Goal: Information Seeking & Learning: Learn about a topic

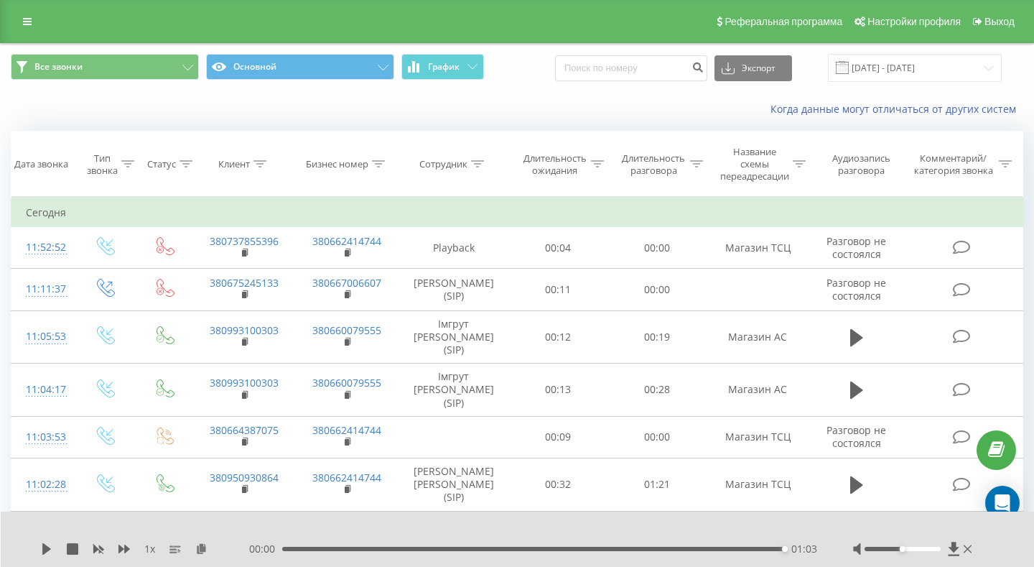
scroll to position [518, 0]
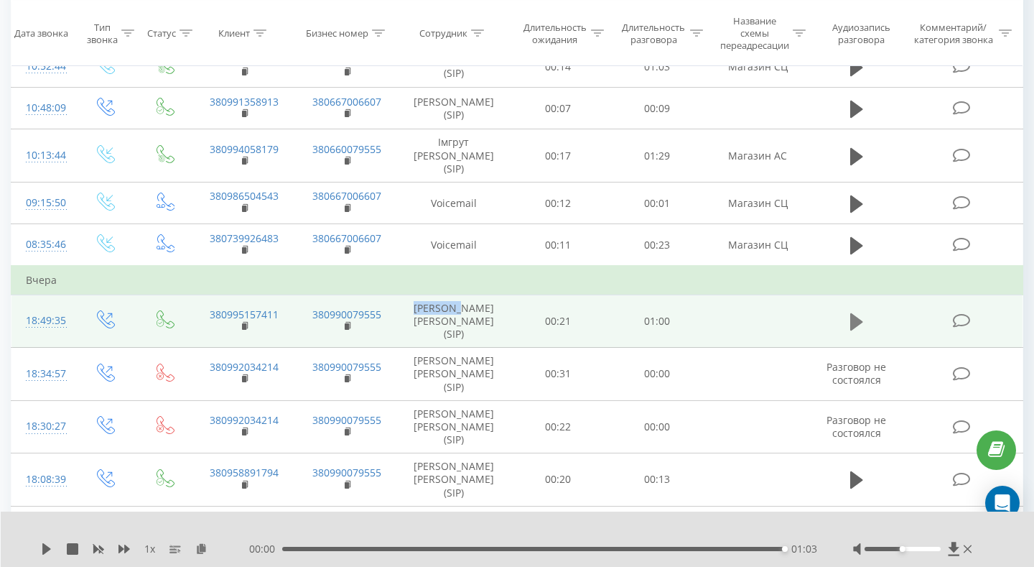
click at [851, 312] on icon at bounding box center [857, 322] width 13 height 20
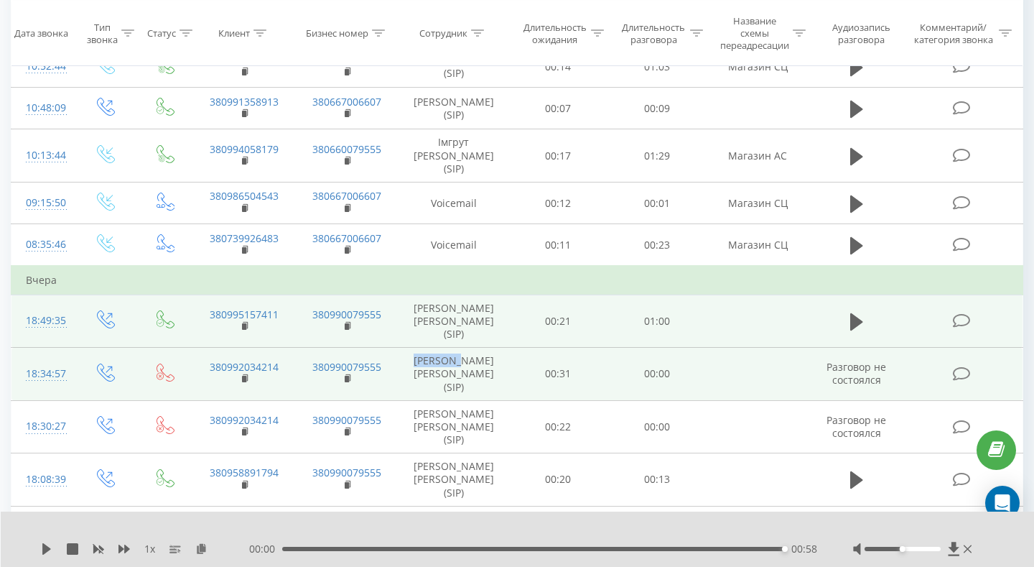
click at [109, 364] on icon at bounding box center [106, 373] width 18 height 18
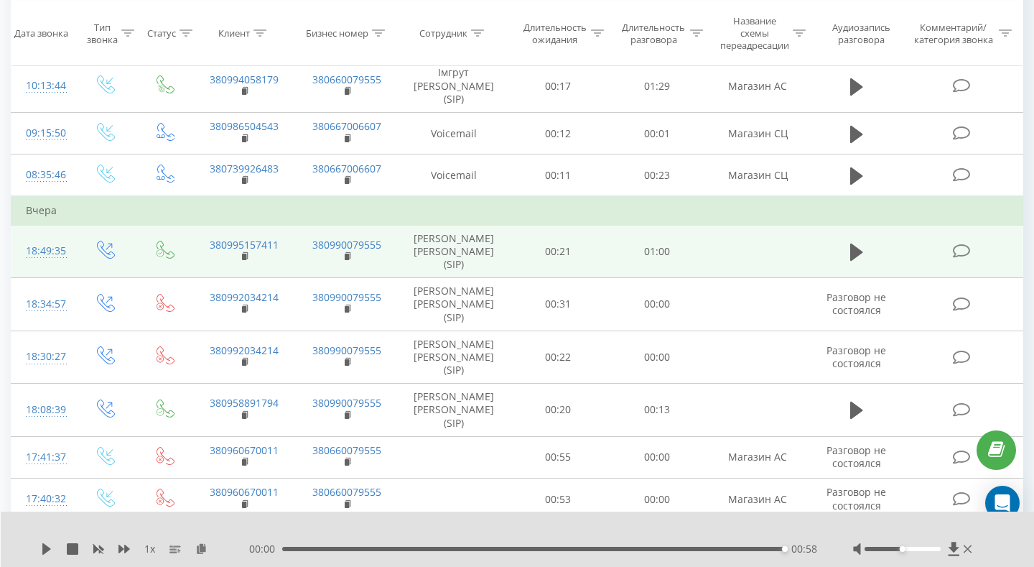
scroll to position [588, 0]
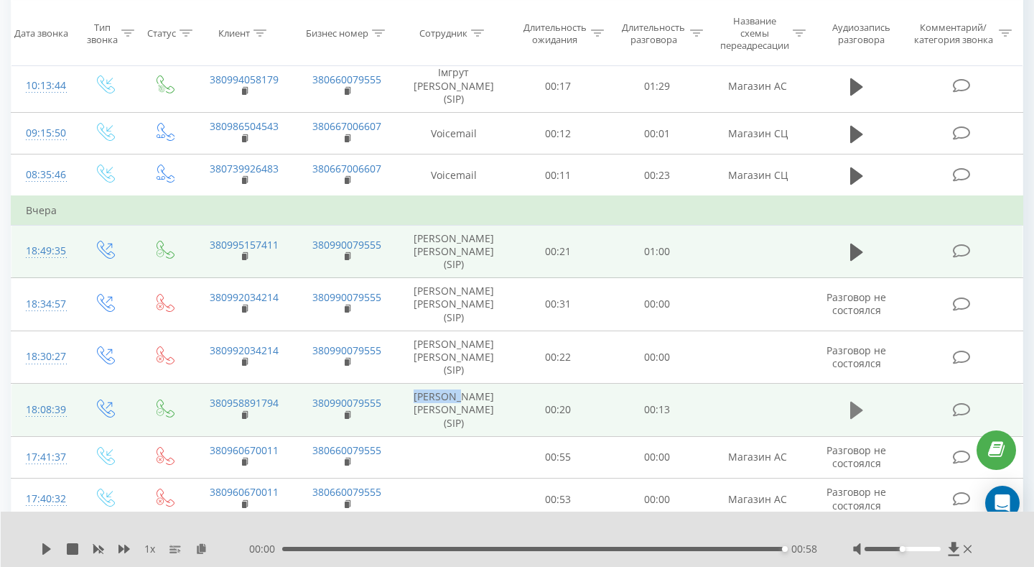
click at [853, 402] on icon at bounding box center [857, 410] width 13 height 17
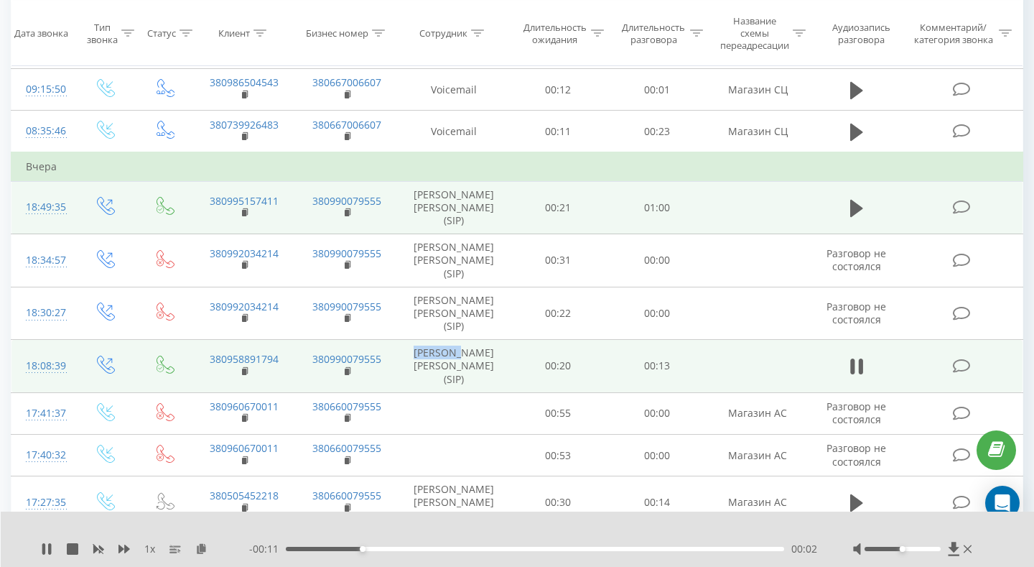
scroll to position [1670, 0]
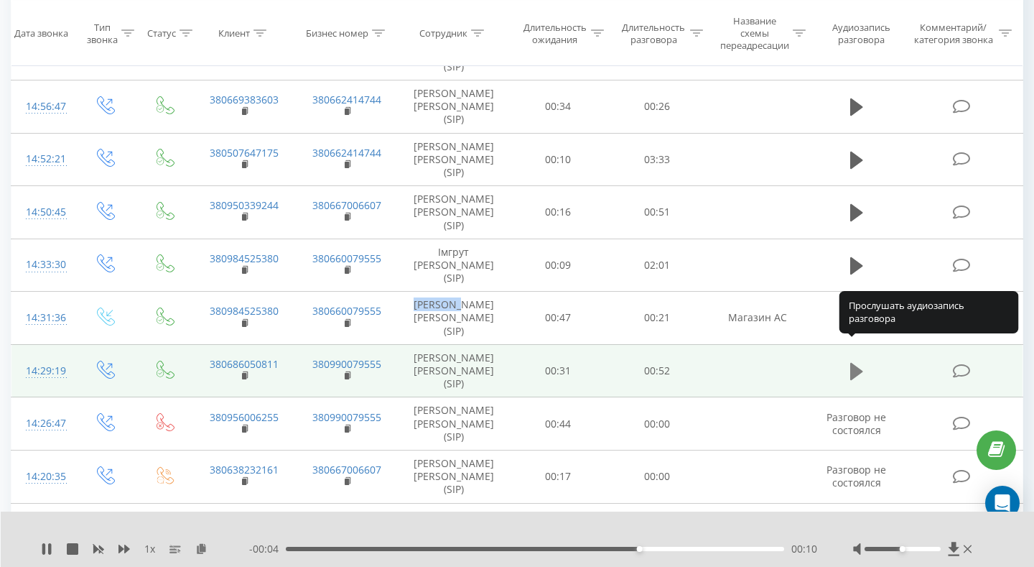
click at [854, 363] on icon at bounding box center [857, 371] width 13 height 17
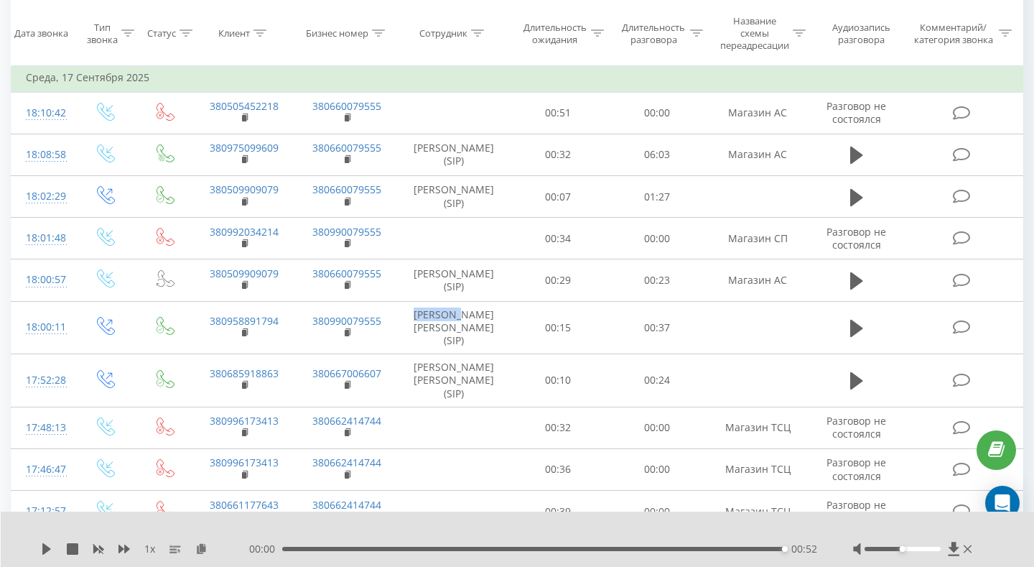
scroll to position [3797, 0]
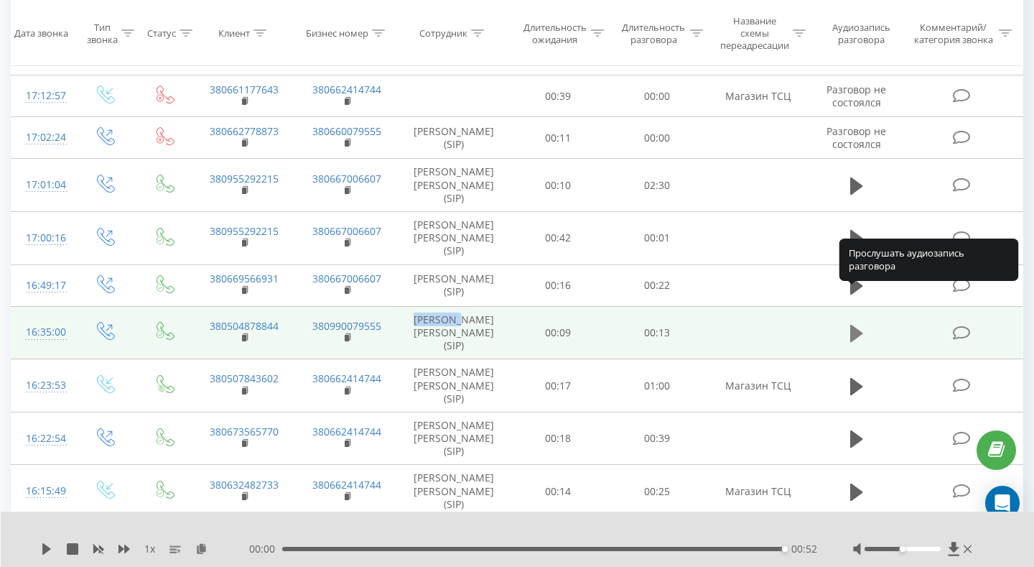
click at [853, 325] on icon at bounding box center [857, 333] width 13 height 17
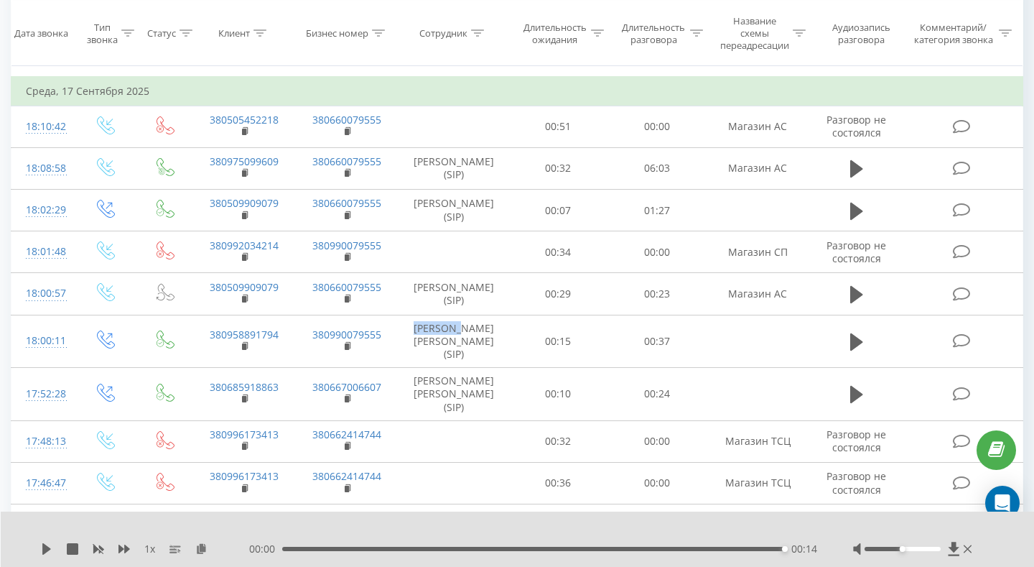
scroll to position [504, 0]
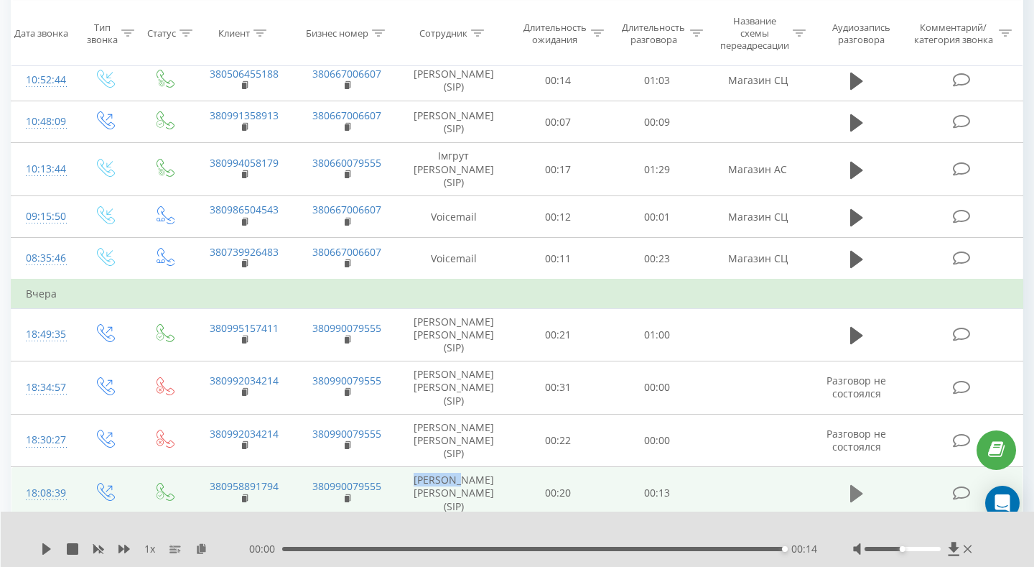
click at [859, 485] on icon at bounding box center [857, 493] width 13 height 17
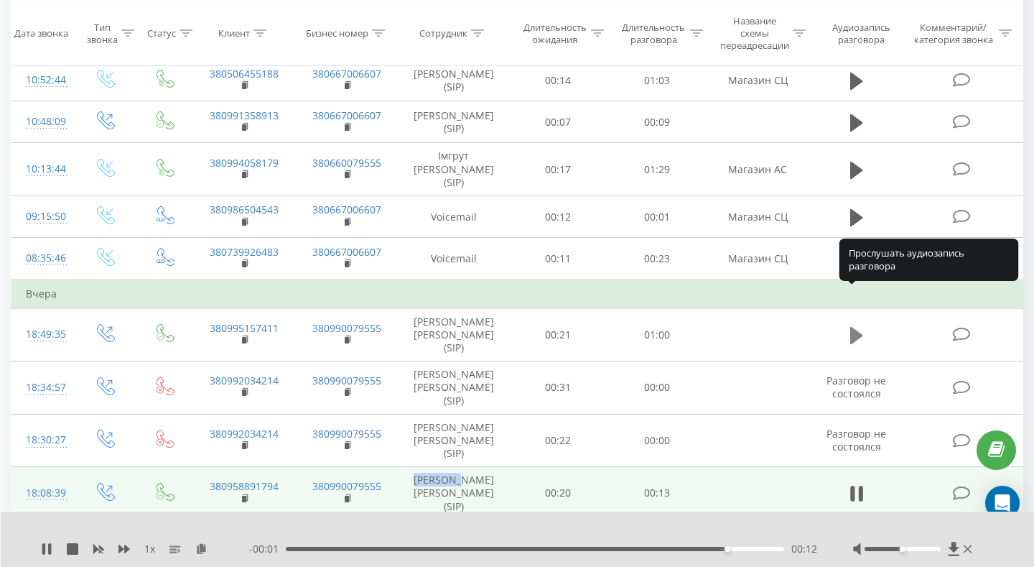
click at [858, 325] on icon at bounding box center [857, 335] width 13 height 20
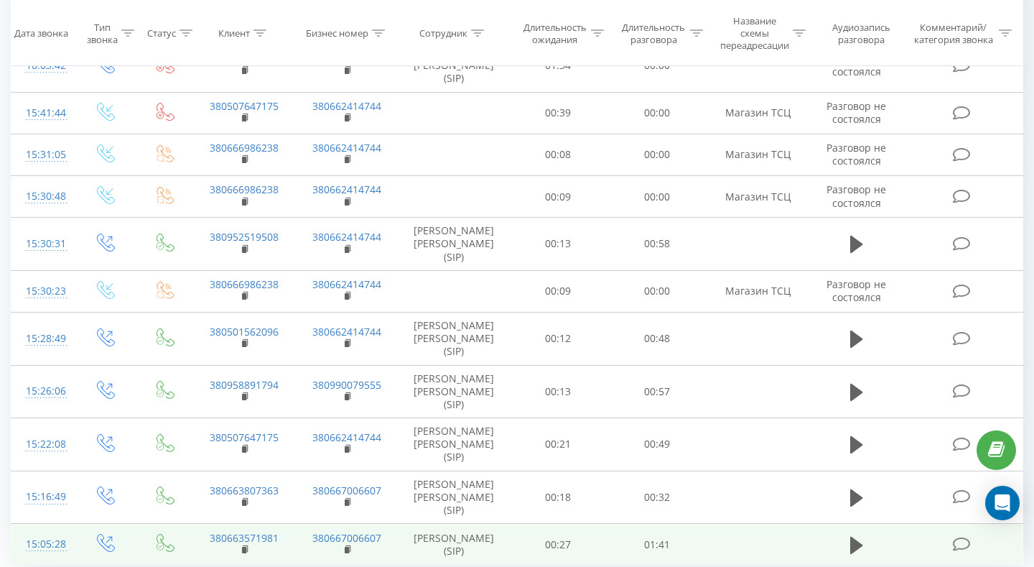
scroll to position [4573, 0]
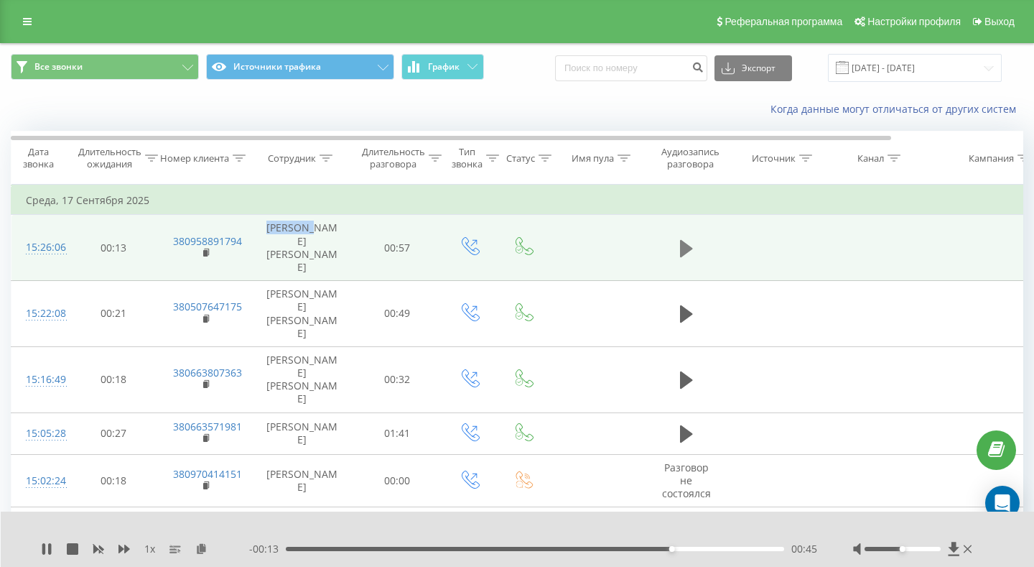
click at [688, 254] on icon at bounding box center [686, 249] width 13 height 20
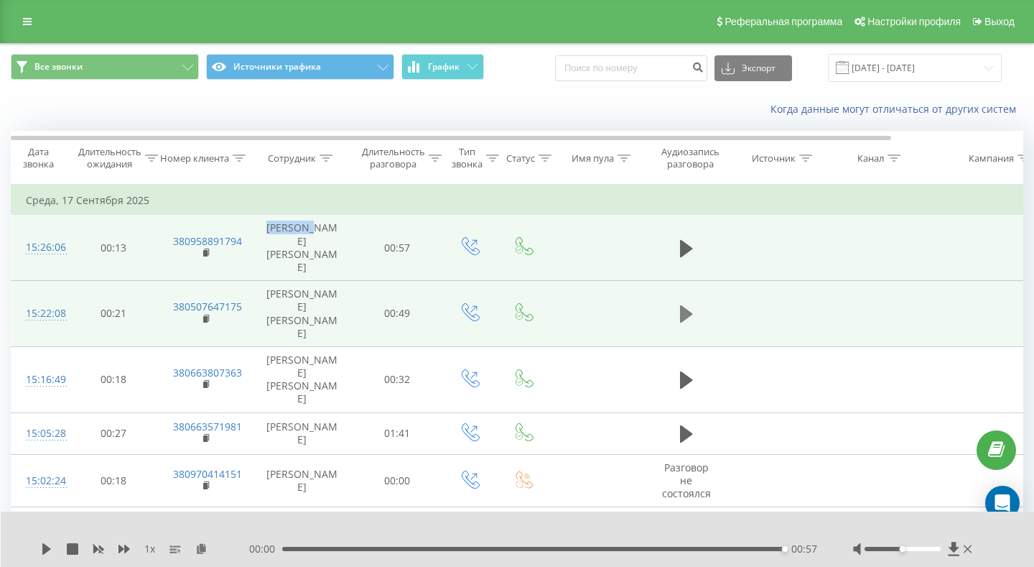
click at [695, 321] on button at bounding box center [687, 314] width 22 height 22
click at [50, 547] on icon at bounding box center [46, 548] width 11 height 11
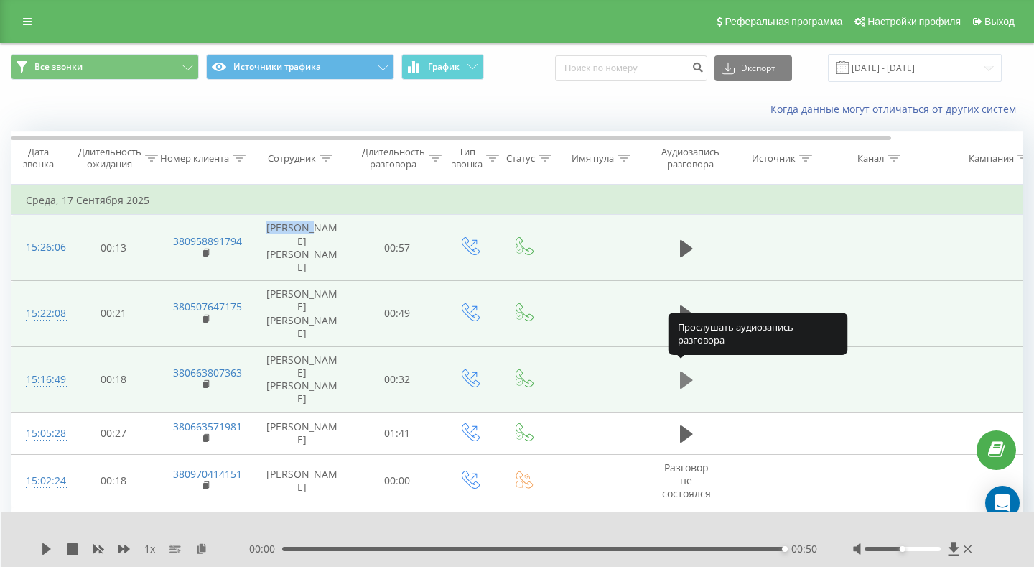
click at [681, 373] on icon at bounding box center [686, 379] width 13 height 17
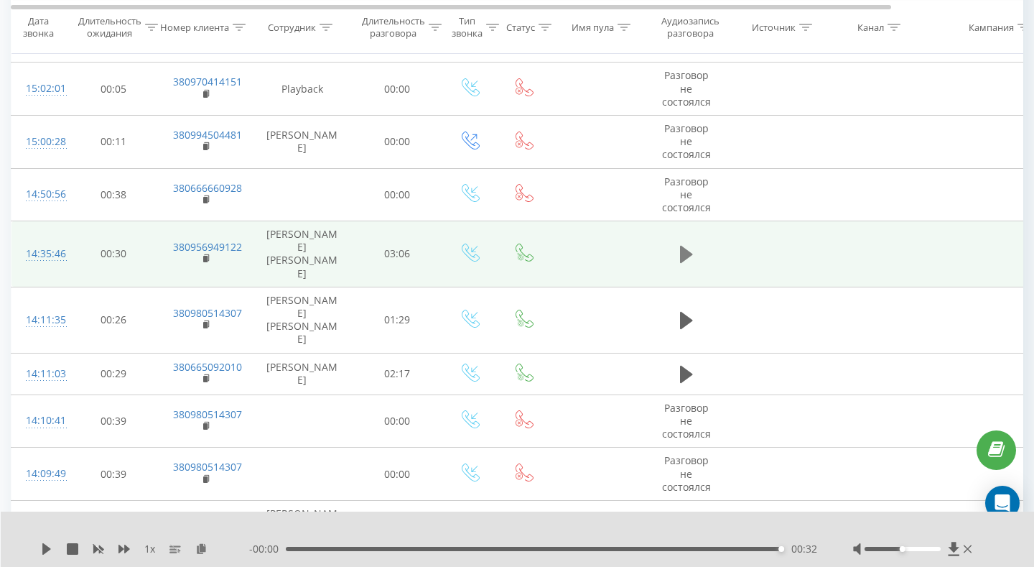
click at [686, 246] on icon at bounding box center [686, 254] width 13 height 17
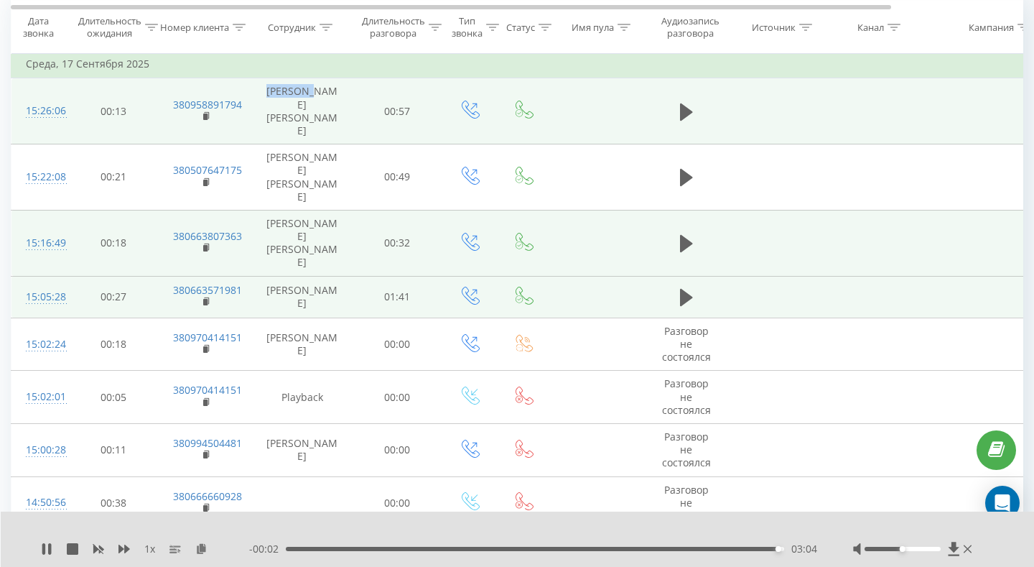
scroll to position [175, 0]
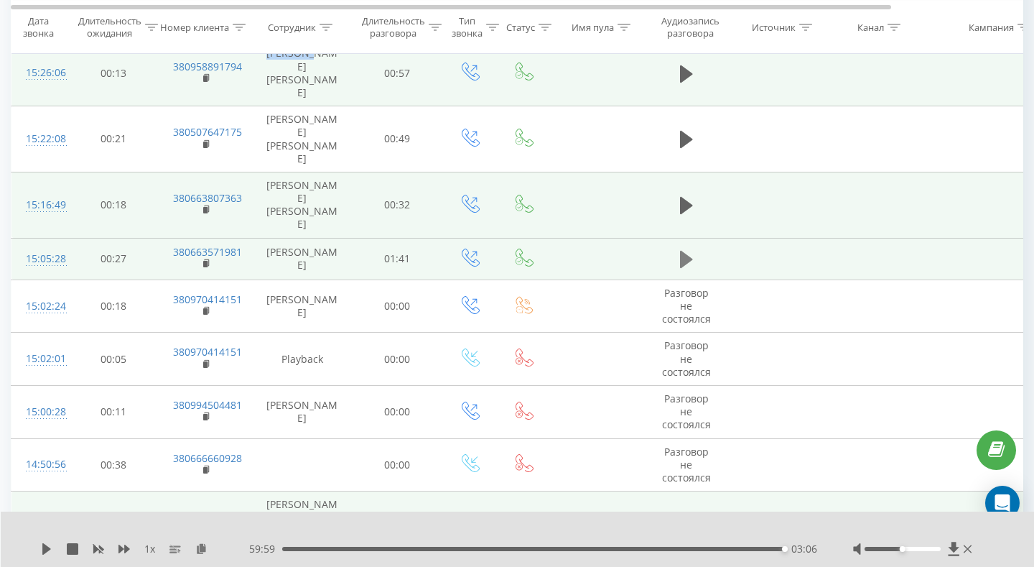
click at [686, 251] on icon at bounding box center [686, 259] width 13 height 17
click at [306, 547] on div "00:37" at bounding box center [535, 549] width 499 height 4
click at [294, 548] on div "00:54" at bounding box center [535, 549] width 499 height 4
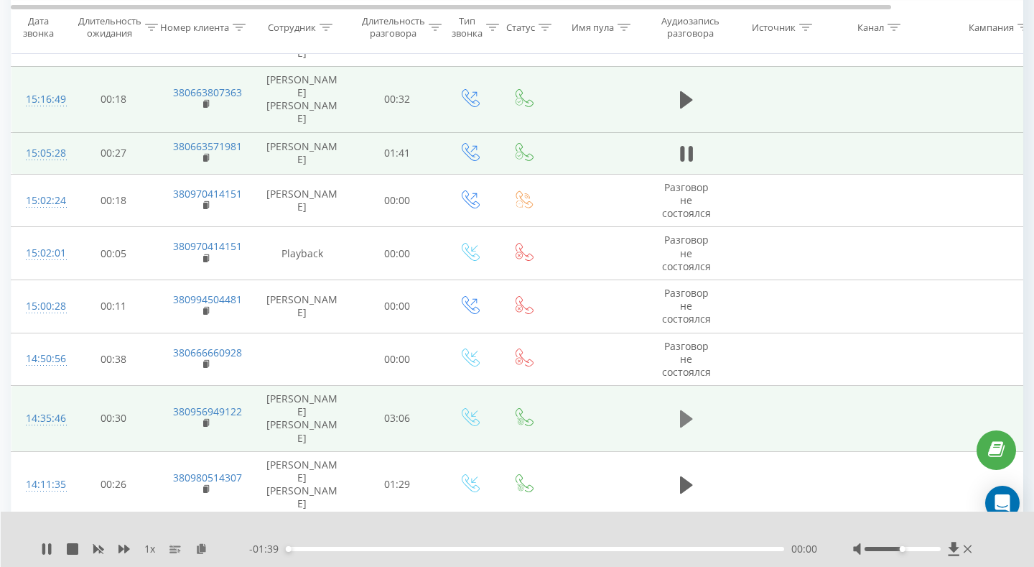
click at [681, 410] on icon at bounding box center [686, 418] width 13 height 17
click at [148, 548] on span "1 x" at bounding box center [149, 549] width 11 height 14
click at [150, 548] on span "1 x" at bounding box center [149, 549] width 11 height 14
click at [157, 547] on div "1 x" at bounding box center [145, 549] width 208 height 14
click at [155, 545] on span "1 x" at bounding box center [149, 549] width 11 height 14
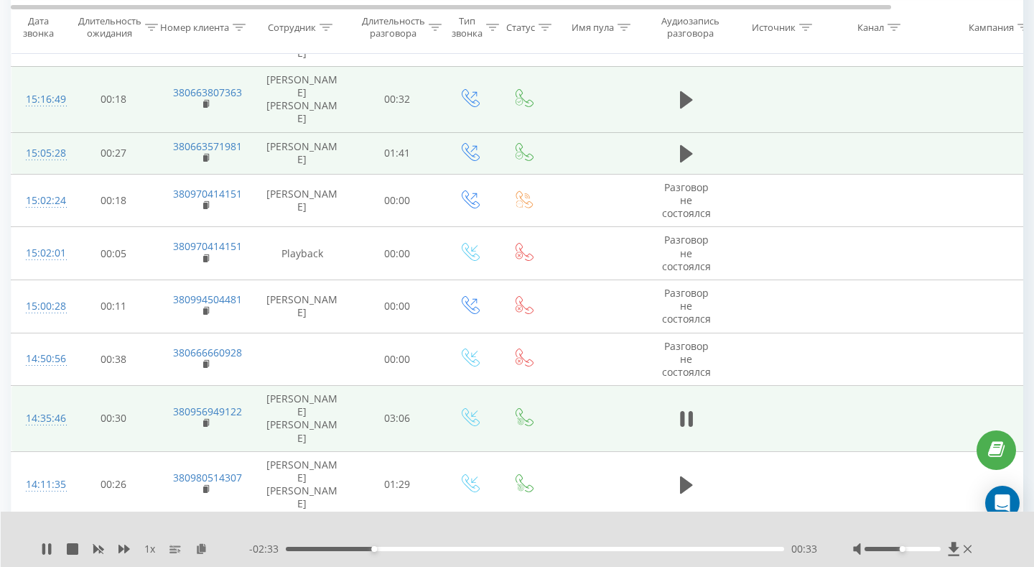
click at [149, 545] on span "1 x" at bounding box center [149, 549] width 11 height 14
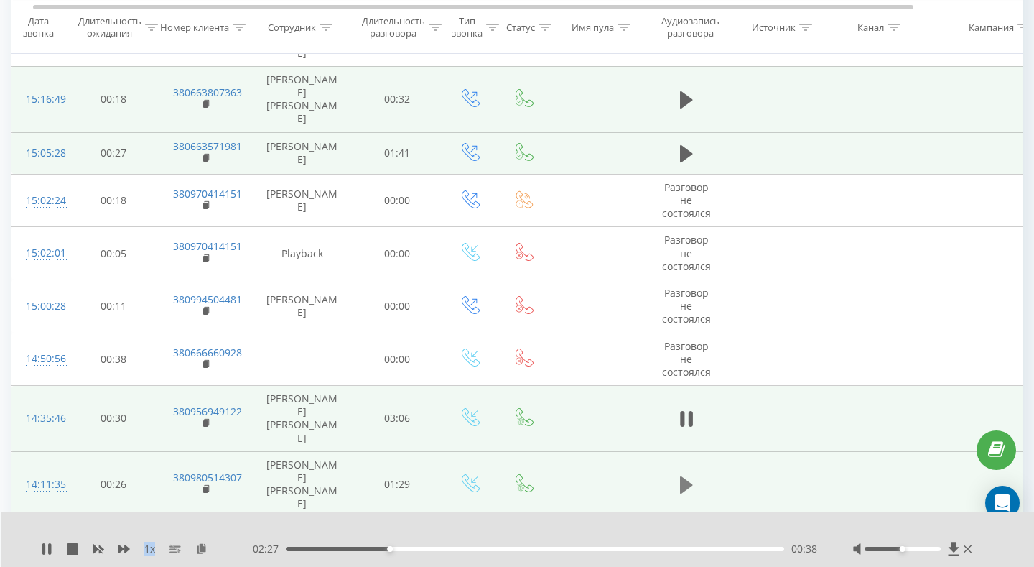
scroll to position [0, 12]
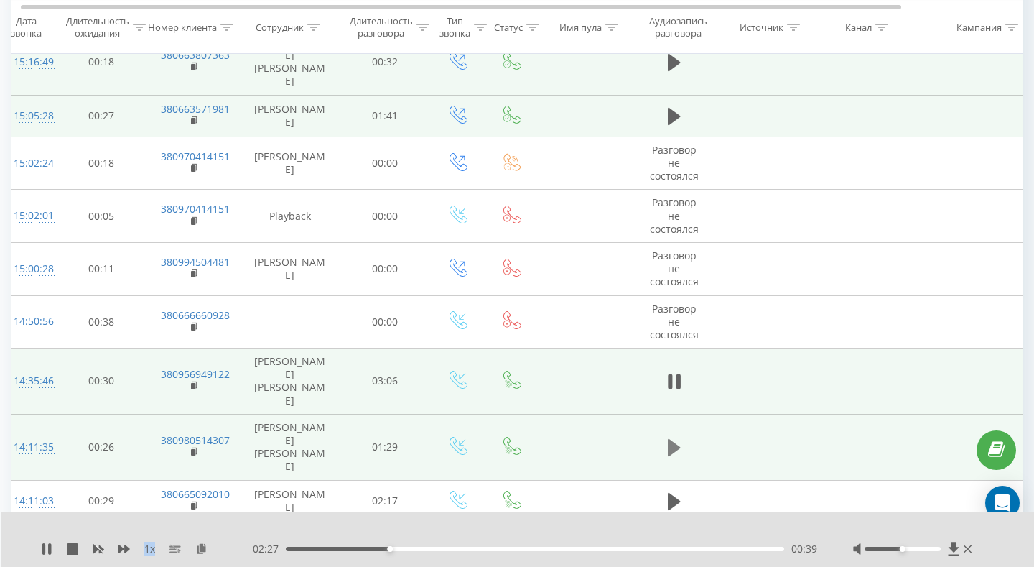
click at [672, 439] on icon at bounding box center [674, 447] width 13 height 17
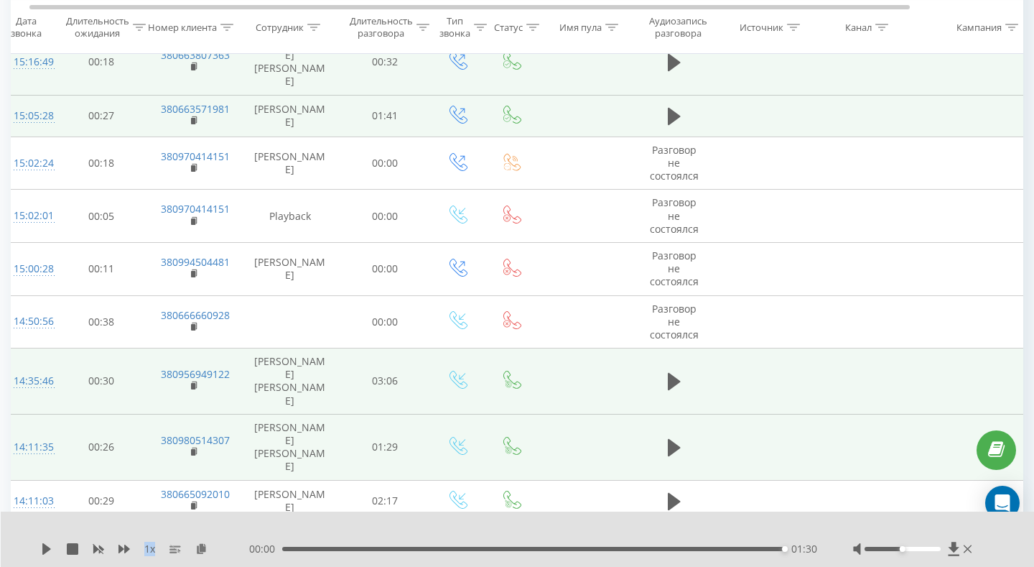
scroll to position [0, 9]
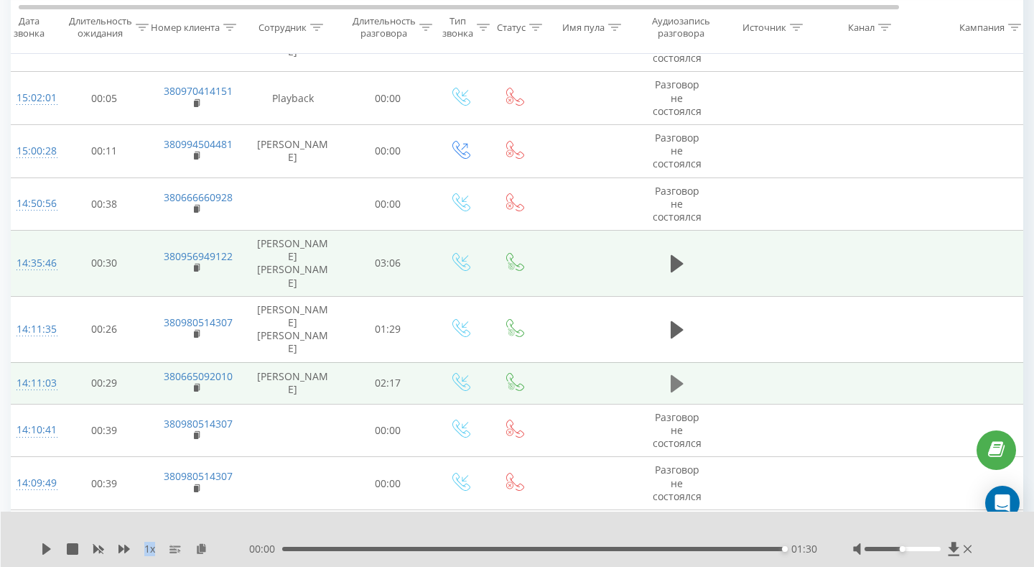
click at [675, 375] on icon at bounding box center [677, 383] width 13 height 17
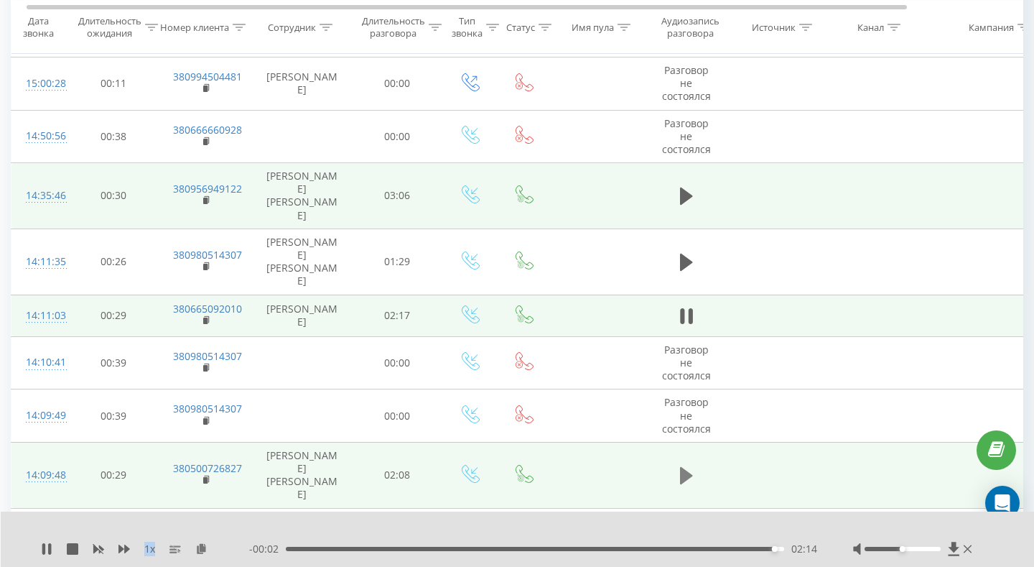
scroll to position [0, 9]
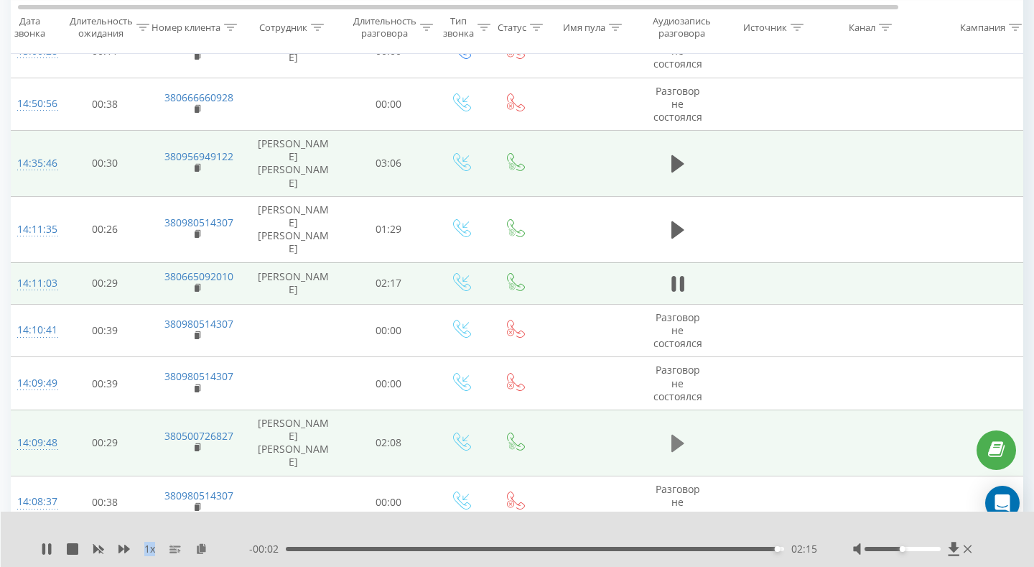
click at [677, 435] on icon at bounding box center [678, 443] width 13 height 17
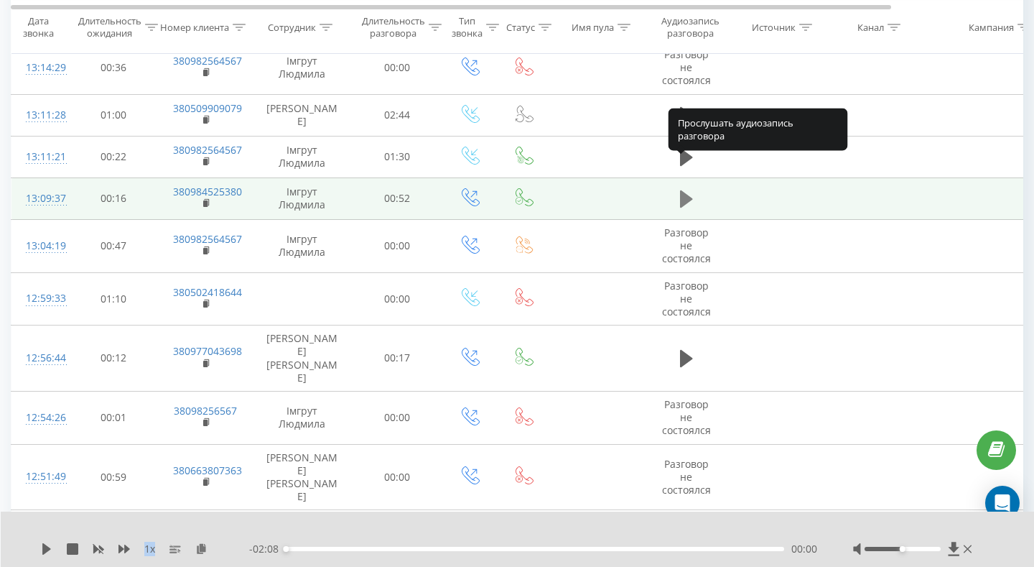
click at [682, 190] on icon at bounding box center [686, 198] width 13 height 17
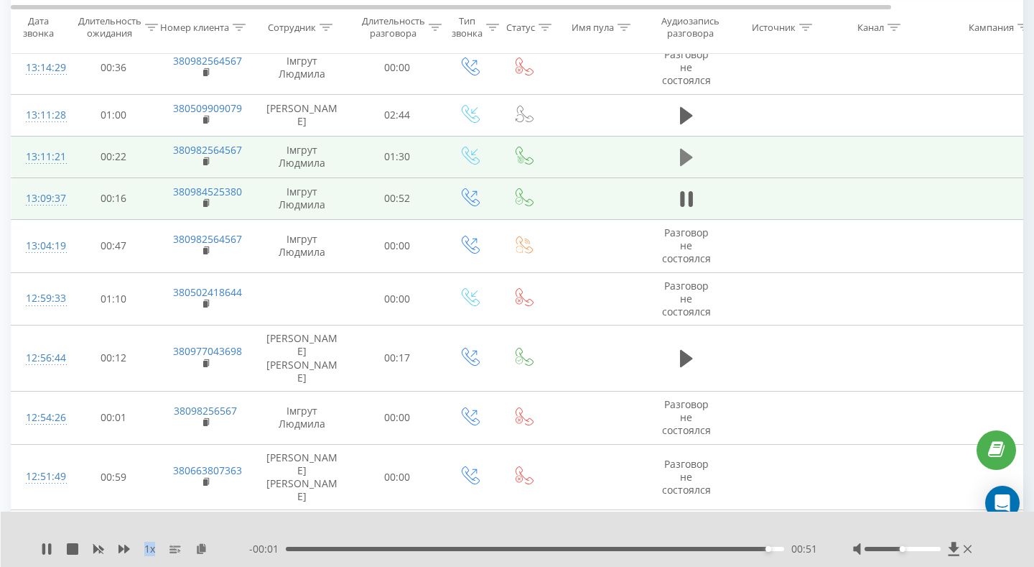
click at [688, 149] on icon at bounding box center [686, 157] width 13 height 17
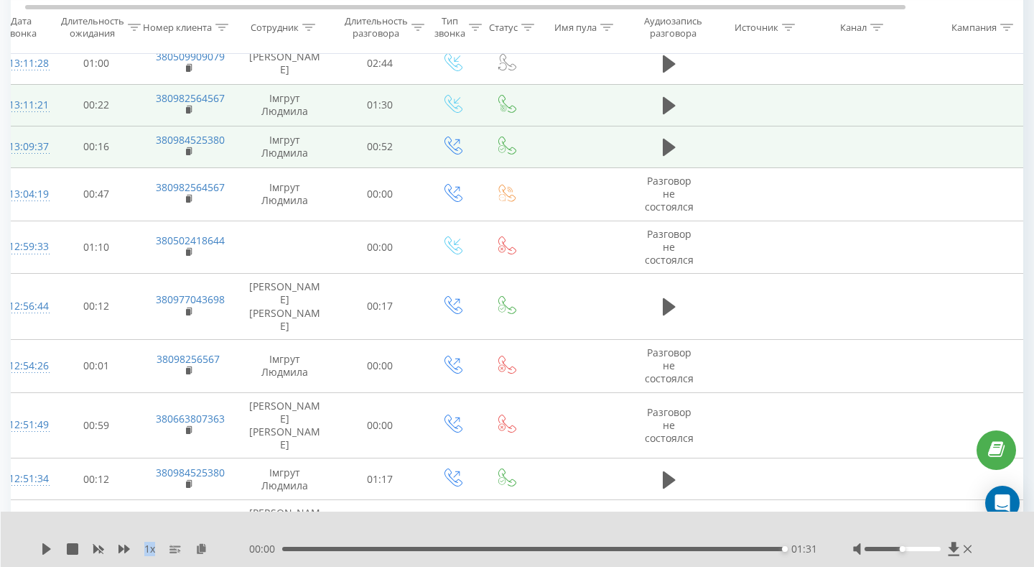
scroll to position [0, 17]
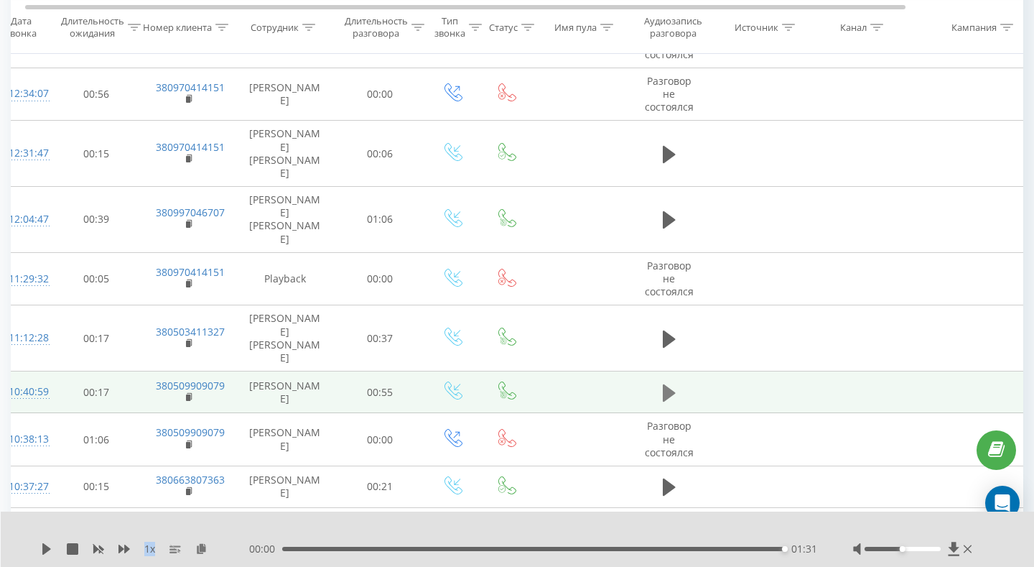
click at [664, 384] on icon at bounding box center [669, 392] width 13 height 17
click at [285, 547] on span "- 00:38" at bounding box center [267, 549] width 37 height 14
click at [285, 547] on span "- 00:37" at bounding box center [267, 549] width 37 height 14
click at [296, 547] on div "00:17" at bounding box center [535, 549] width 499 height 4
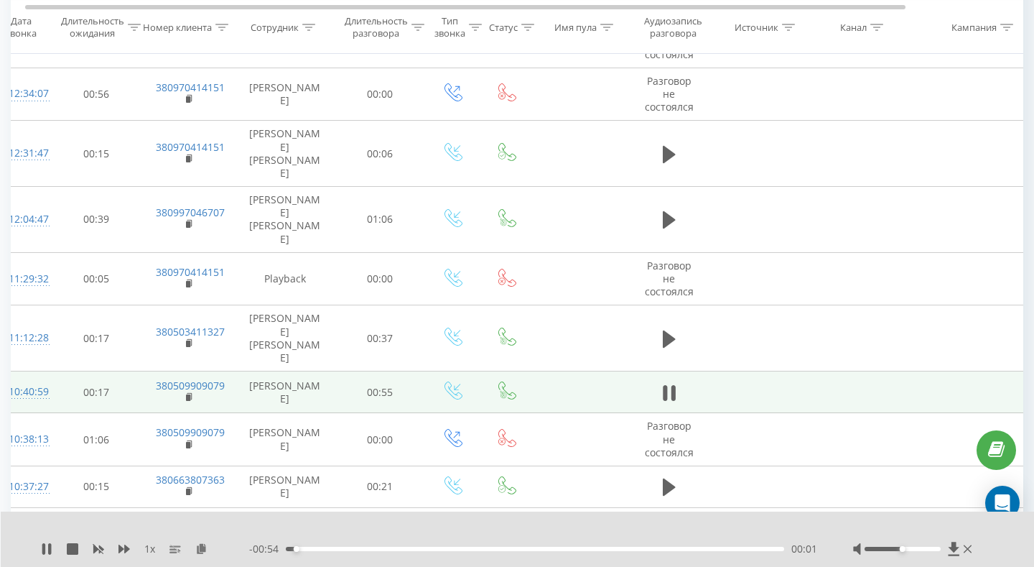
click at [296, 547] on div "00:01" at bounding box center [297, 549] width 6 height 6
click at [287, 547] on div "00:02" at bounding box center [535, 549] width 499 height 4
click at [287, 547] on div "00:00" at bounding box center [287, 549] width 6 height 6
click at [45, 547] on icon at bounding box center [46, 548] width 9 height 11
click at [746, 547] on div "00:00" at bounding box center [535, 549] width 499 height 4
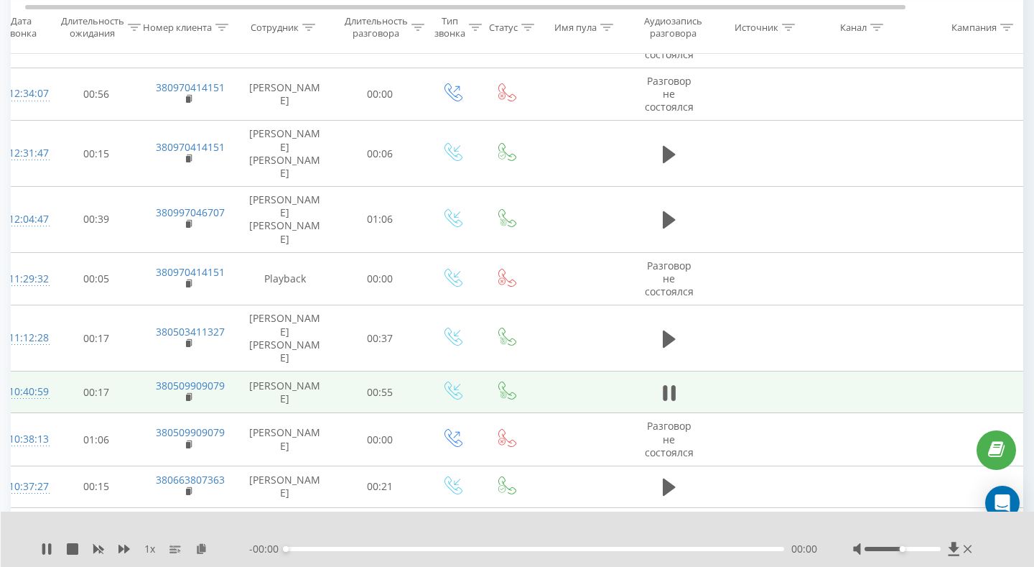
click at [746, 547] on div "00:00" at bounding box center [535, 549] width 499 height 4
click at [287, 549] on div "00:00" at bounding box center [286, 549] width 6 height 6
click at [653, 548] on div "00:00" at bounding box center [535, 549] width 499 height 4
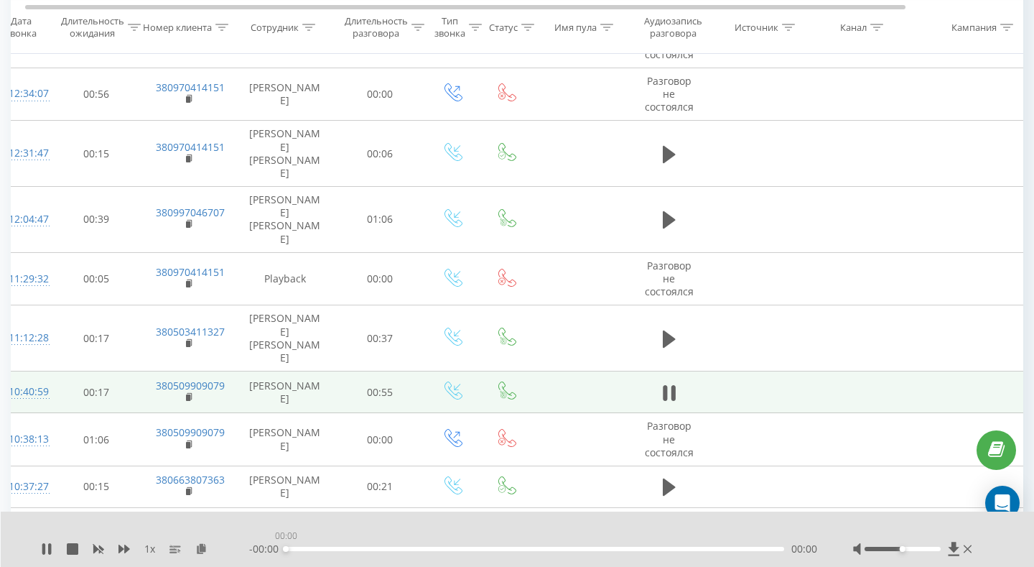
drag, startPoint x: 286, startPoint y: 548, endPoint x: 445, endPoint y: 557, distance: 159.0
click at [445, 557] on div "1 x - 00:00 00:00 00:00" at bounding box center [518, 538] width 1034 height 55
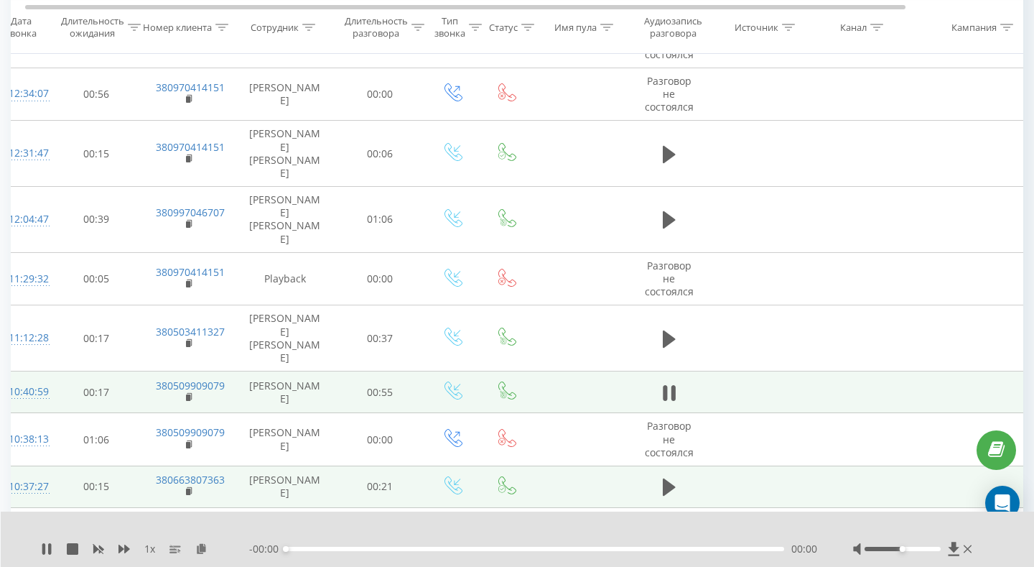
click at [675, 466] on td at bounding box center [669, 487] width 86 height 42
click at [671, 477] on icon at bounding box center [669, 487] width 13 height 20
click at [668, 383] on icon at bounding box center [669, 393] width 13 height 20
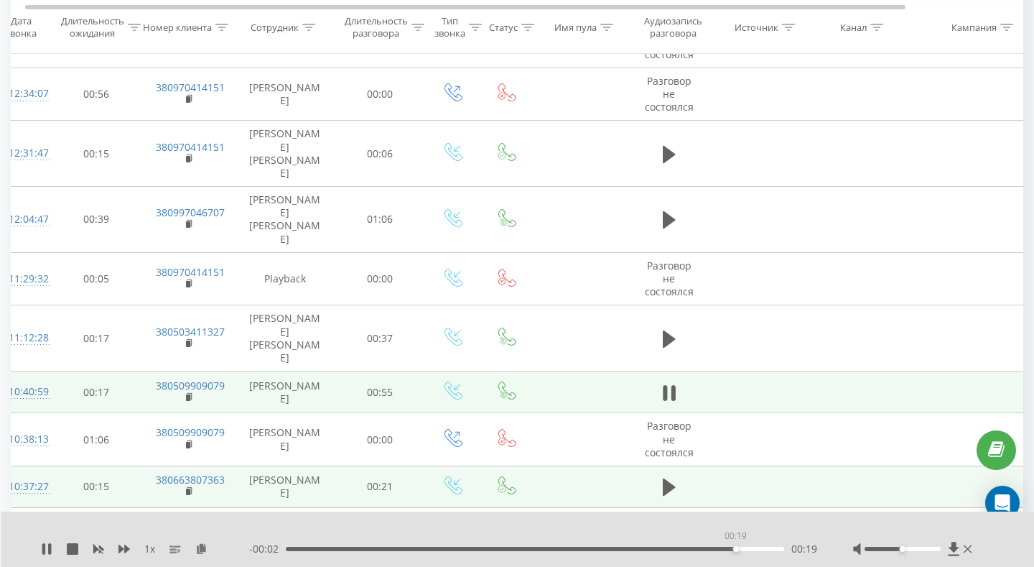
drag, startPoint x: 286, startPoint y: 550, endPoint x: 736, endPoint y: 552, distance: 449.7
click at [736, 552] on div "- 00:02 00:19 00:19" at bounding box center [533, 549] width 568 height 14
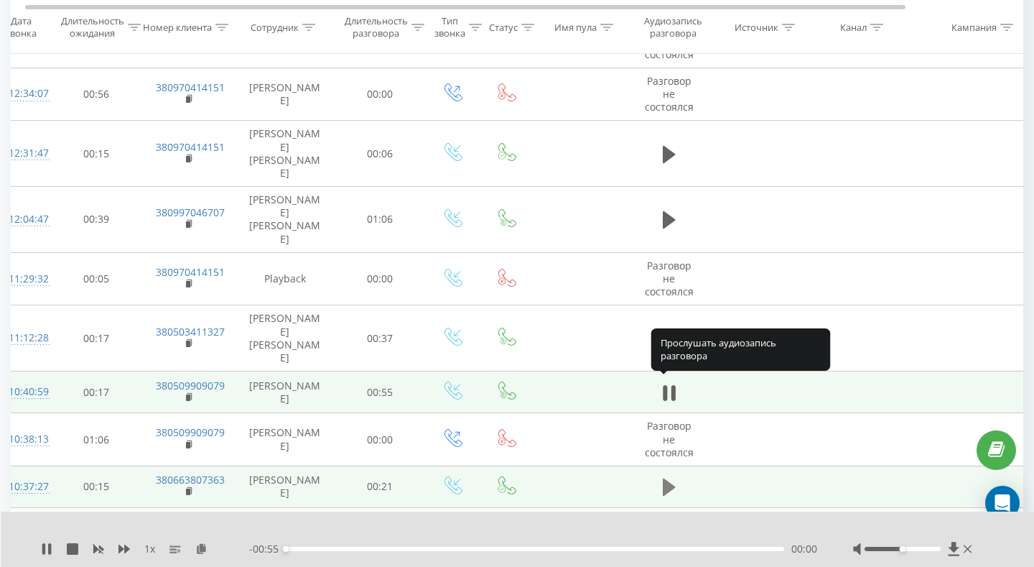
click at [665, 478] on icon at bounding box center [669, 486] width 13 height 17
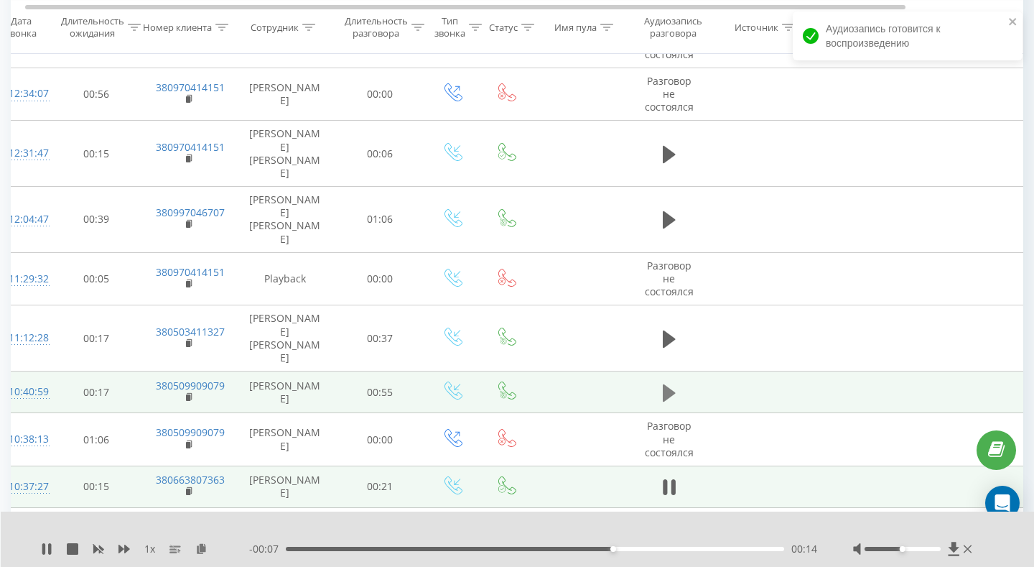
click at [673, 383] on icon at bounding box center [669, 393] width 13 height 20
click at [750, 546] on div "- 00:31 00:23 00:23" at bounding box center [533, 549] width 568 height 14
click at [514, 550] on div "00:25" at bounding box center [516, 549] width 6 height 6
click at [737, 548] on div "00:26" at bounding box center [535, 549] width 499 height 4
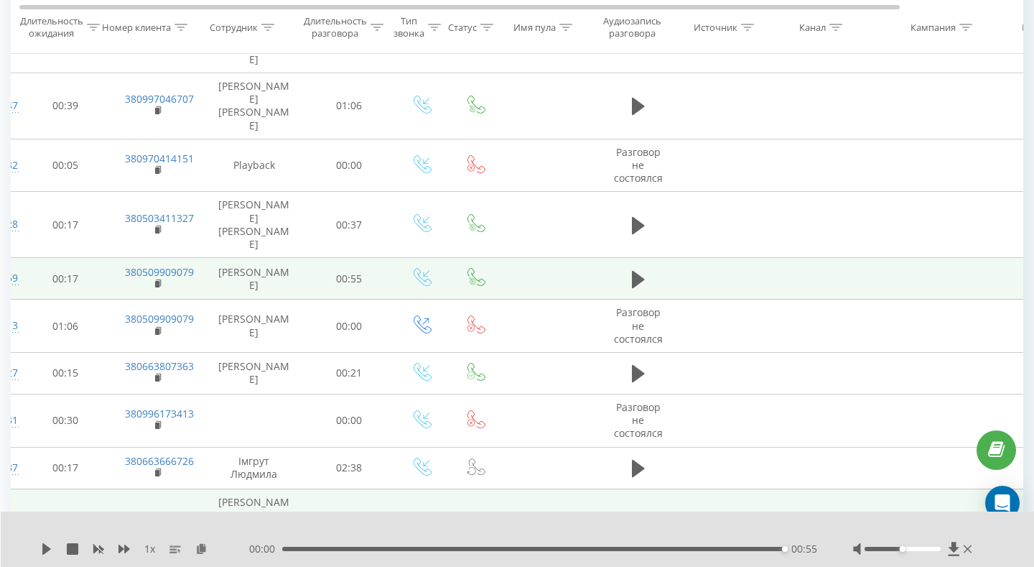
scroll to position [0, 36]
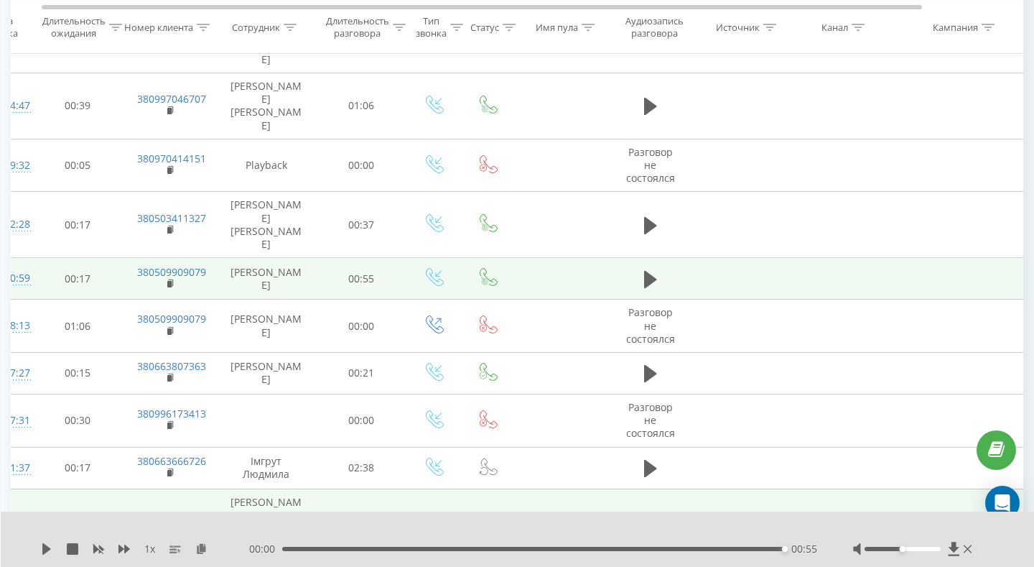
click at [651, 514] on icon at bounding box center [650, 522] width 13 height 17
click at [336, 547] on div "00:59" at bounding box center [533, 549] width 502 height 4
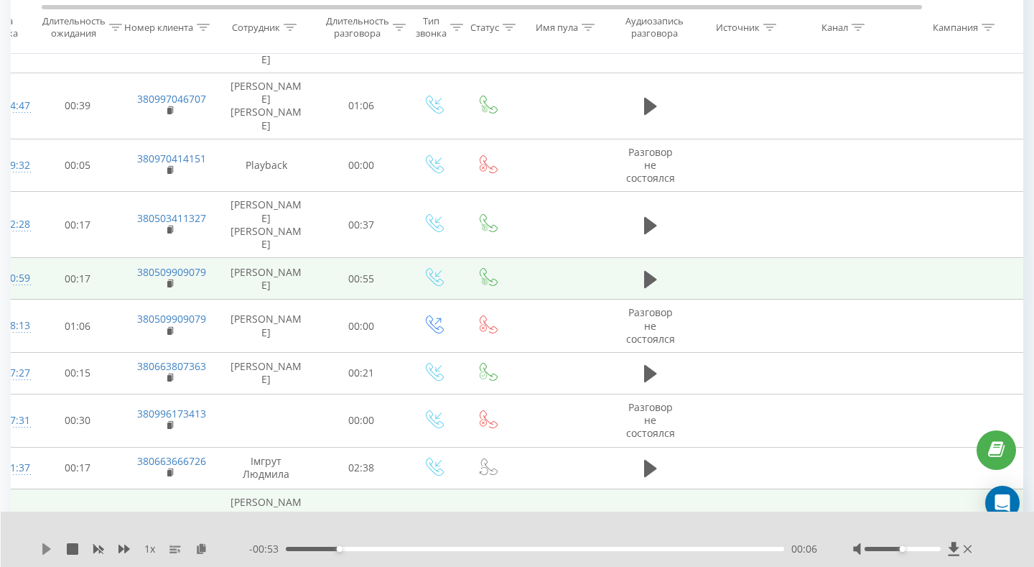
click at [52, 548] on icon at bounding box center [46, 548] width 11 height 11
click at [47, 545] on icon at bounding box center [46, 548] width 11 height 11
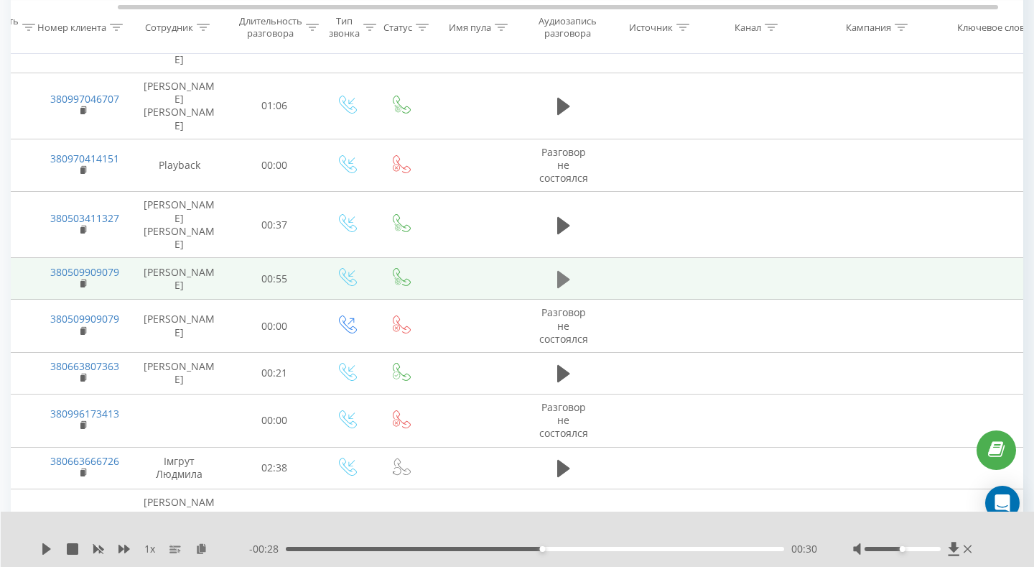
click at [559, 270] on icon at bounding box center [563, 278] width 13 height 17
click at [40, 552] on div "1 x - 00:08 00:47 00:47" at bounding box center [518, 538] width 1034 height 55
click at [44, 550] on icon at bounding box center [43, 548] width 3 height 11
click at [310, 552] on div "- 00:06 00:48 00:48" at bounding box center [533, 549] width 568 height 14
click at [302, 548] on div "00:48" at bounding box center [535, 549] width 499 height 4
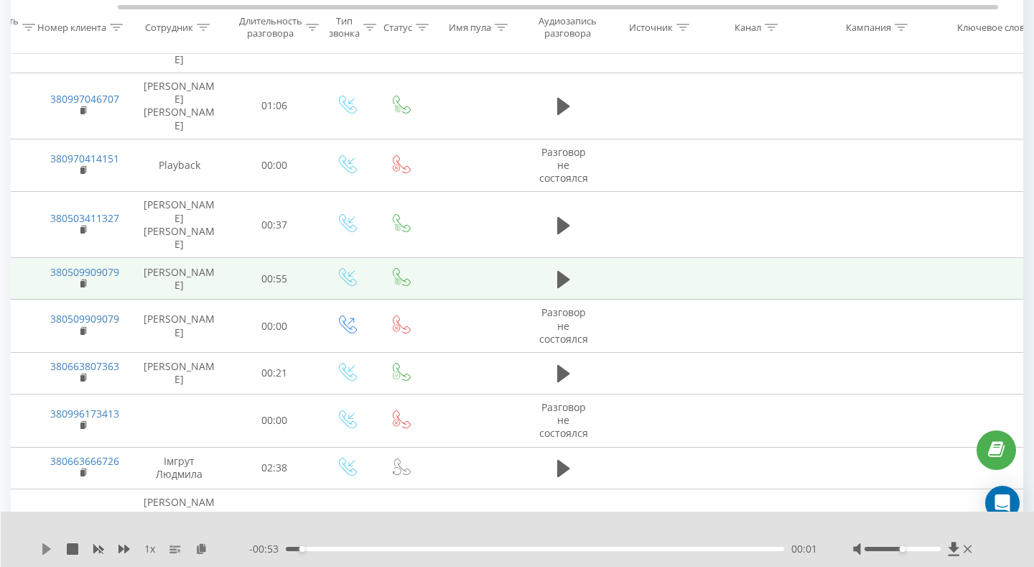
click at [46, 547] on icon at bounding box center [46, 548] width 9 height 11
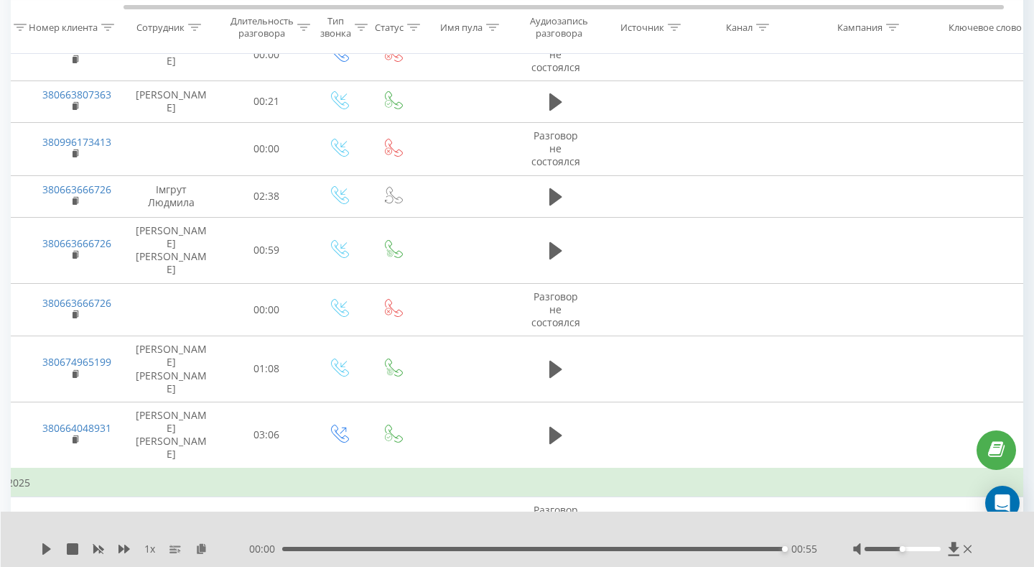
scroll to position [0, 131]
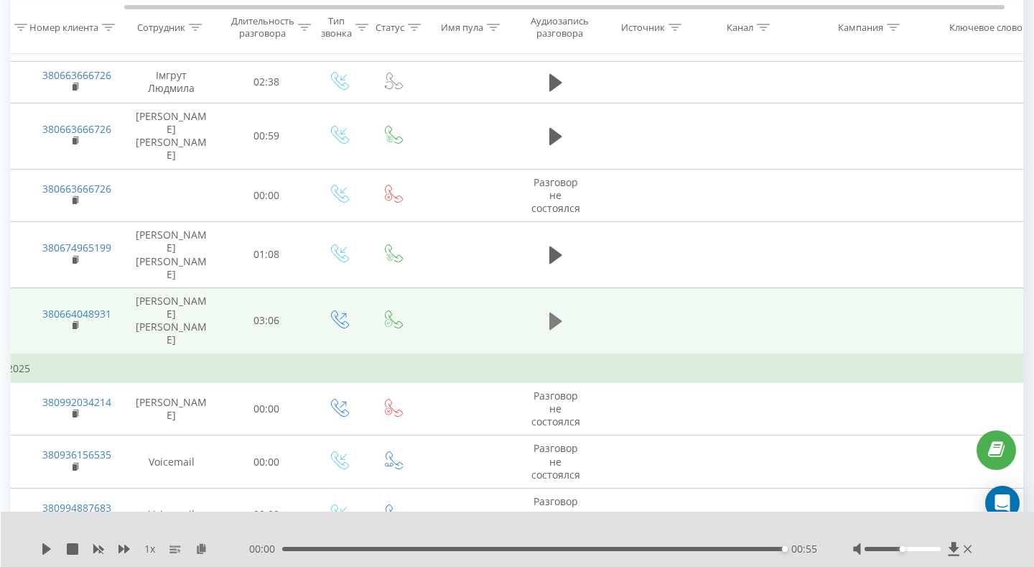
click at [554, 311] on icon at bounding box center [556, 321] width 13 height 20
click at [591, 547] on div "01:49" at bounding box center [535, 549] width 499 height 4
click at [633, 548] on div "01:54" at bounding box center [535, 549] width 499 height 4
click at [658, 550] on div "02:10" at bounding box center [535, 549] width 499 height 4
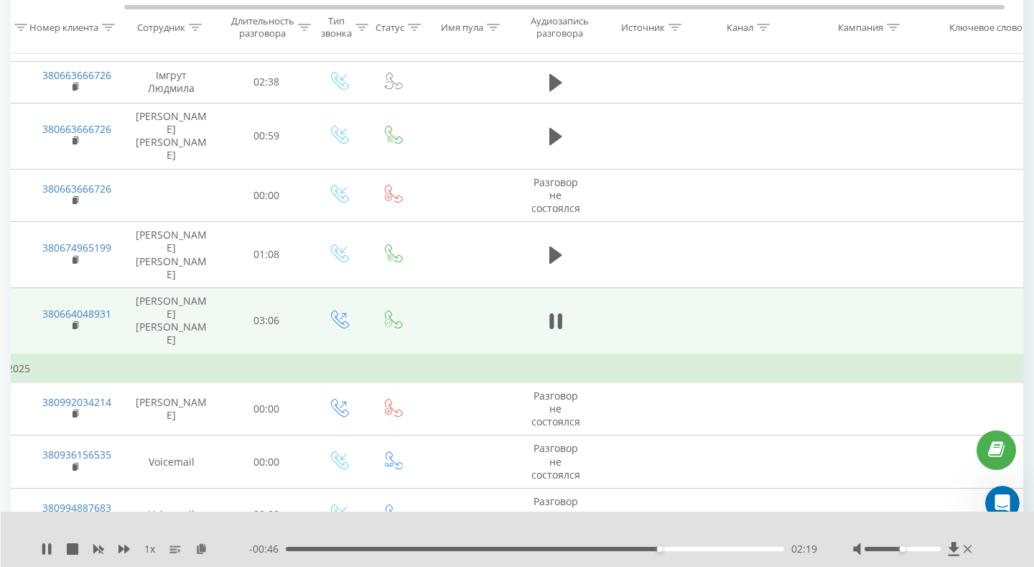
click at [723, 551] on div "- 00:46 02:19 02:19" at bounding box center [533, 549] width 568 height 14
click at [49, 548] on icon at bounding box center [49, 548] width 3 height 11
click at [452, 550] on div "01:02" at bounding box center [535, 549] width 499 height 4
click at [50, 547] on icon at bounding box center [46, 548] width 11 height 11
click at [333, 546] on div "- 01:26 01:39 01:39" at bounding box center [533, 549] width 568 height 14
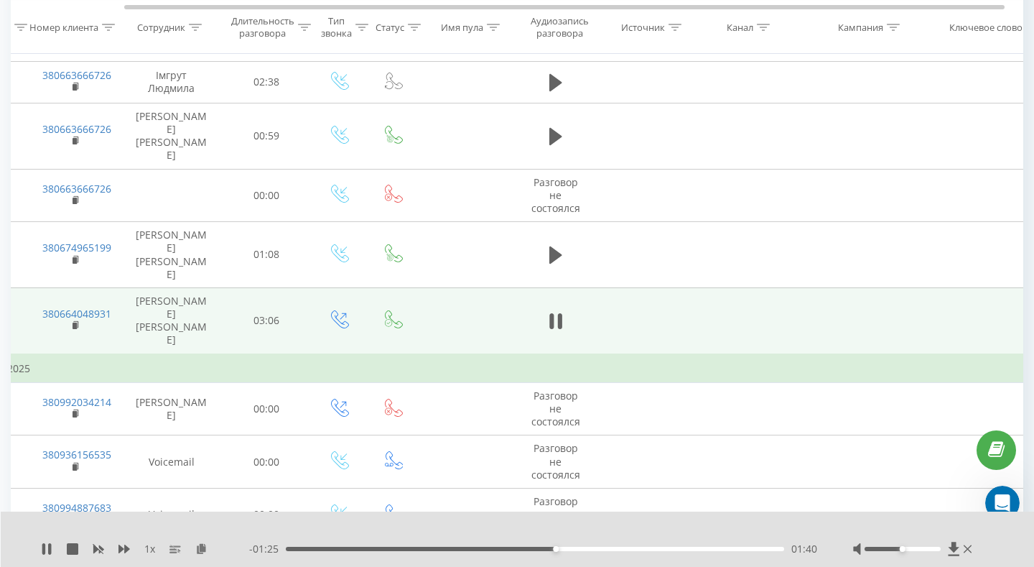
click at [333, 547] on div "01:40" at bounding box center [535, 549] width 499 height 4
click at [180, 550] on icon at bounding box center [179, 551] width 3 height 4
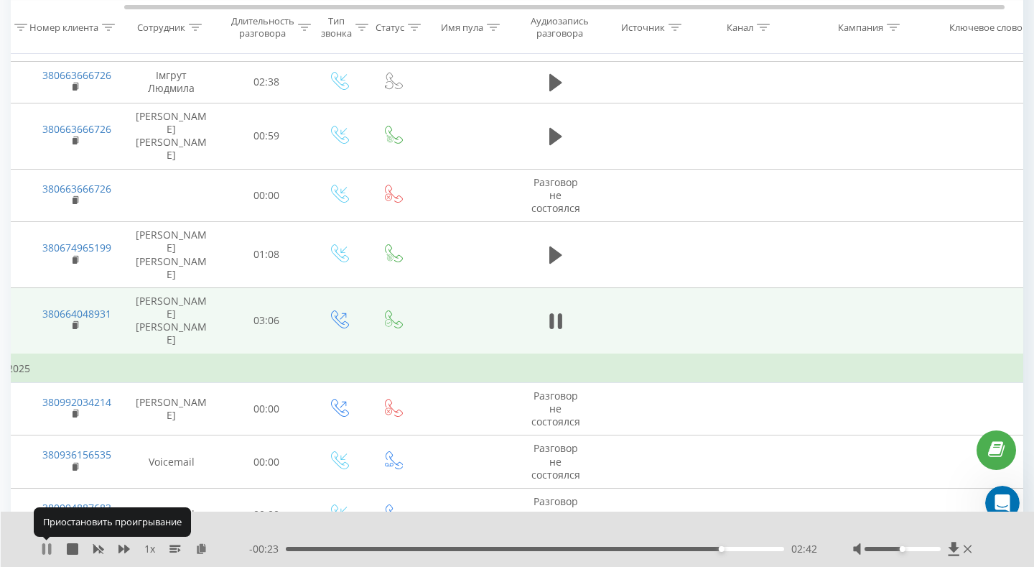
click at [42, 546] on icon at bounding box center [43, 548] width 3 height 11
click at [42, 546] on icon at bounding box center [46, 548] width 11 height 11
click at [50, 548] on icon at bounding box center [49, 548] width 3 height 11
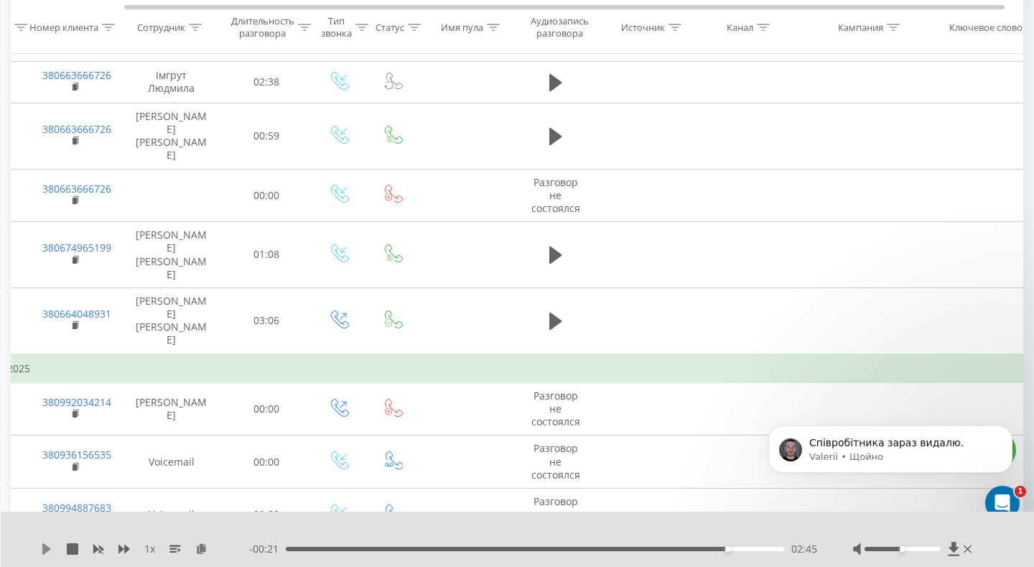
click at [48, 551] on icon at bounding box center [46, 548] width 9 height 11
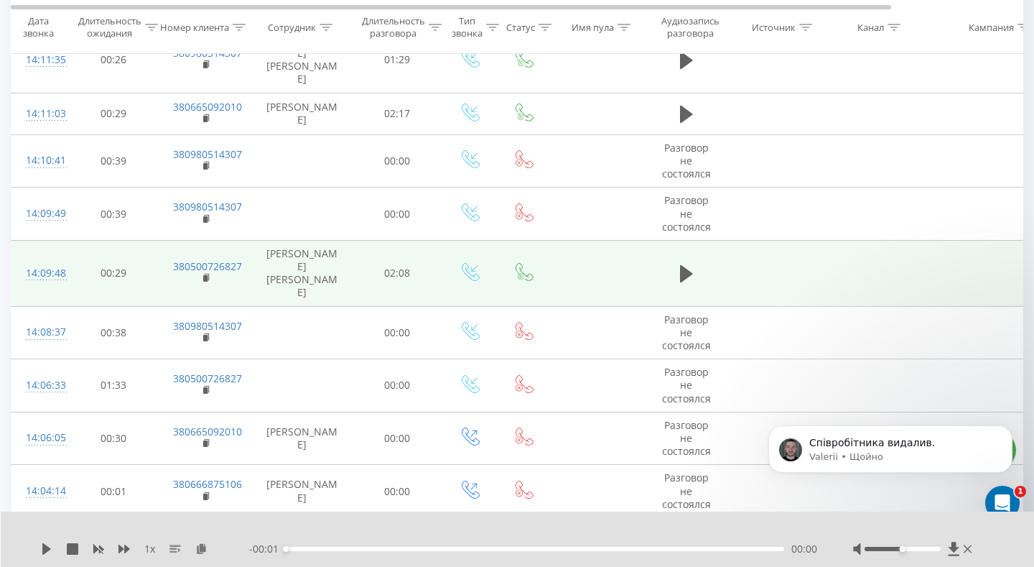
click at [175, 546] on rect at bounding box center [175, 545] width 11 height 1
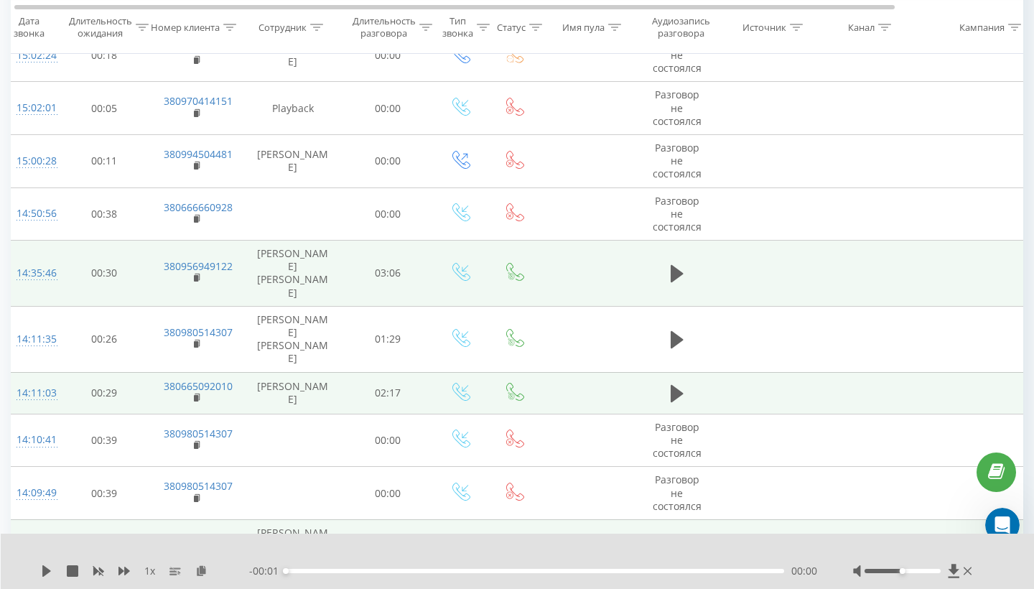
scroll to position [0, 7]
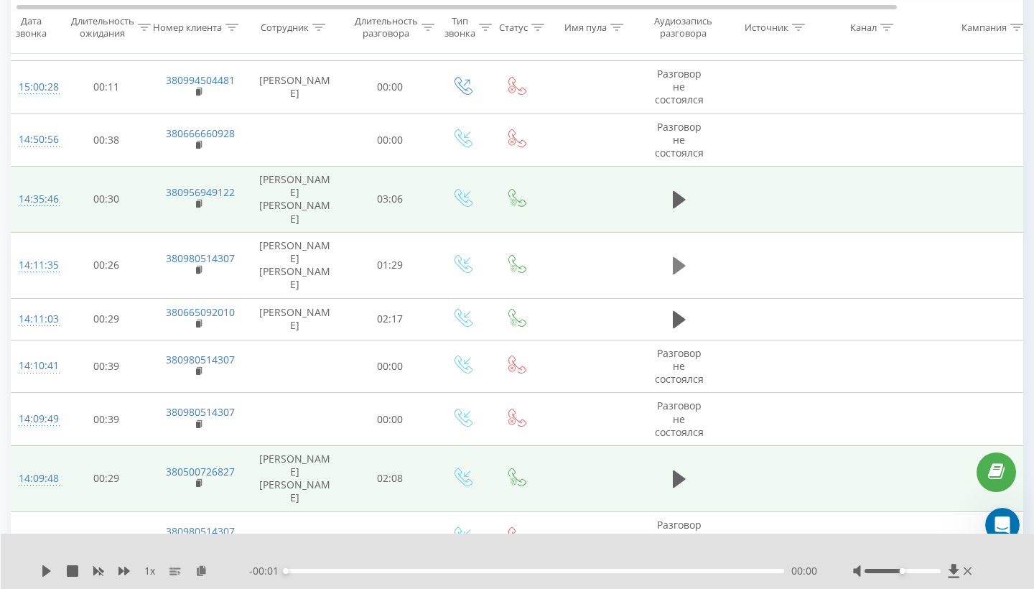
click at [669, 255] on button at bounding box center [680, 266] width 22 height 22
click at [680, 256] on icon at bounding box center [679, 266] width 13 height 20
click at [44, 566] on icon at bounding box center [46, 570] width 9 height 11
click at [48, 566] on icon at bounding box center [46, 570] width 11 height 11
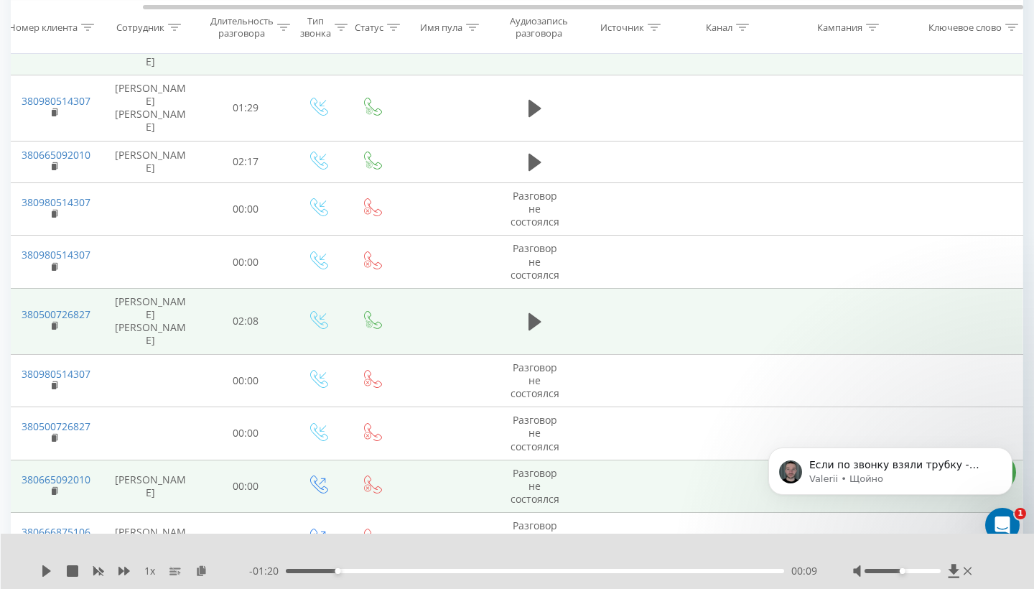
scroll to position [0, 0]
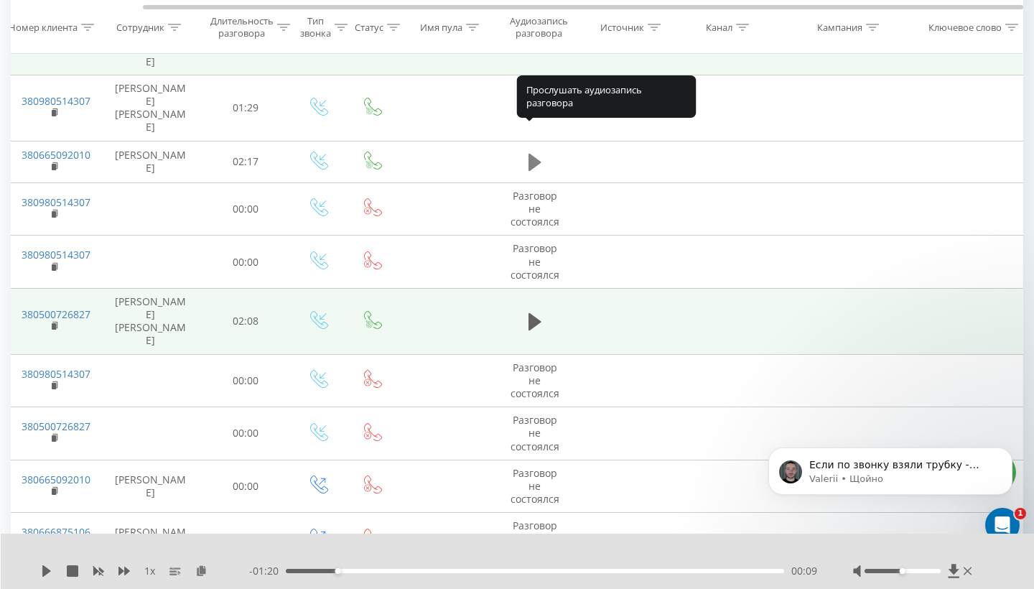
click at [535, 154] on icon at bounding box center [535, 162] width 13 height 17
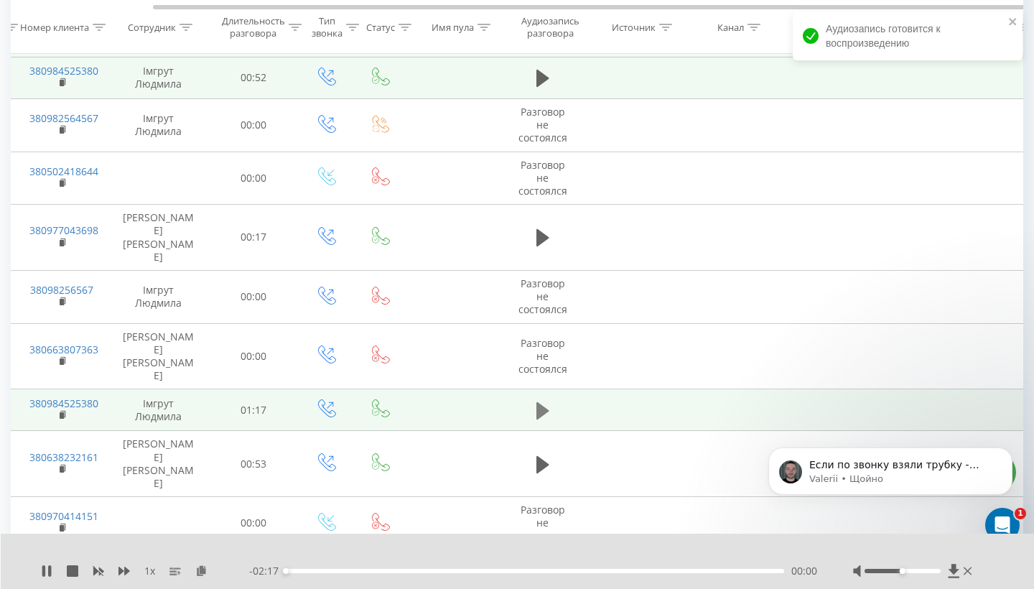
scroll to position [0, 152]
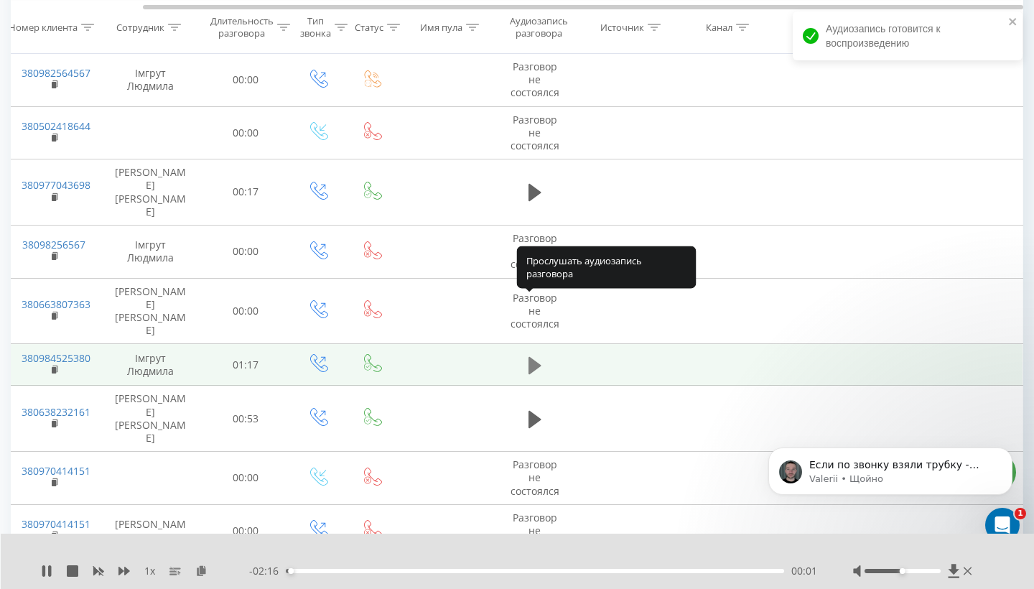
click at [537, 357] on icon at bounding box center [535, 365] width 13 height 17
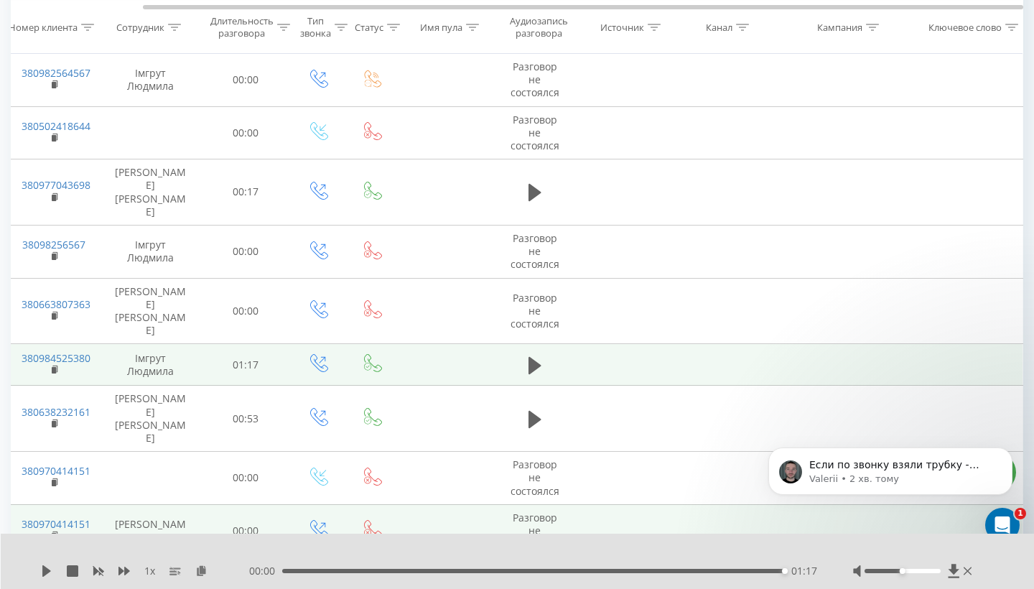
click at [246, 504] on td "00:00" at bounding box center [246, 530] width 90 height 53
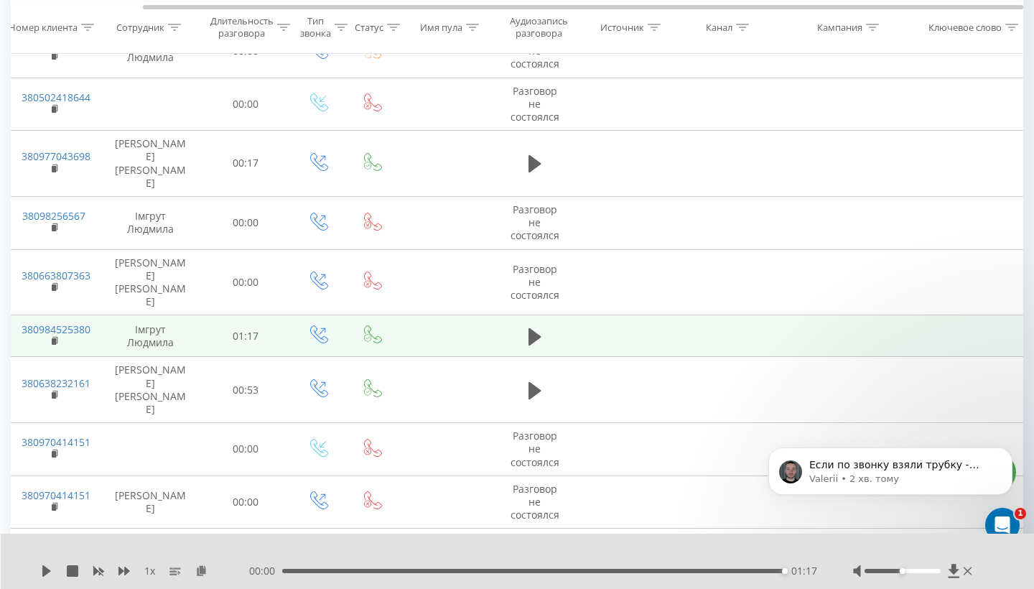
scroll to position [1952, 0]
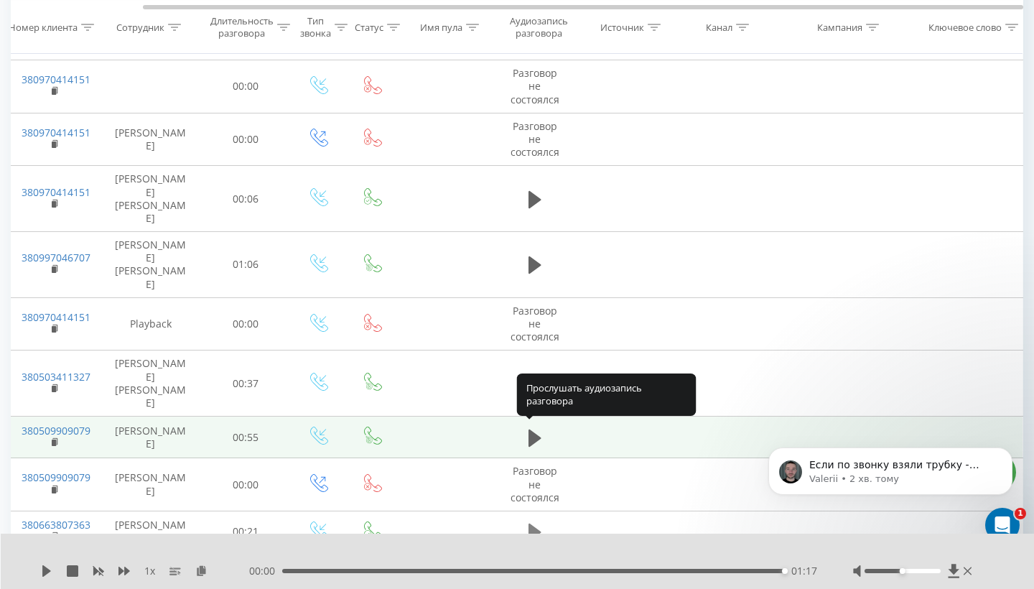
click at [542, 522] on button at bounding box center [535, 533] width 22 height 22
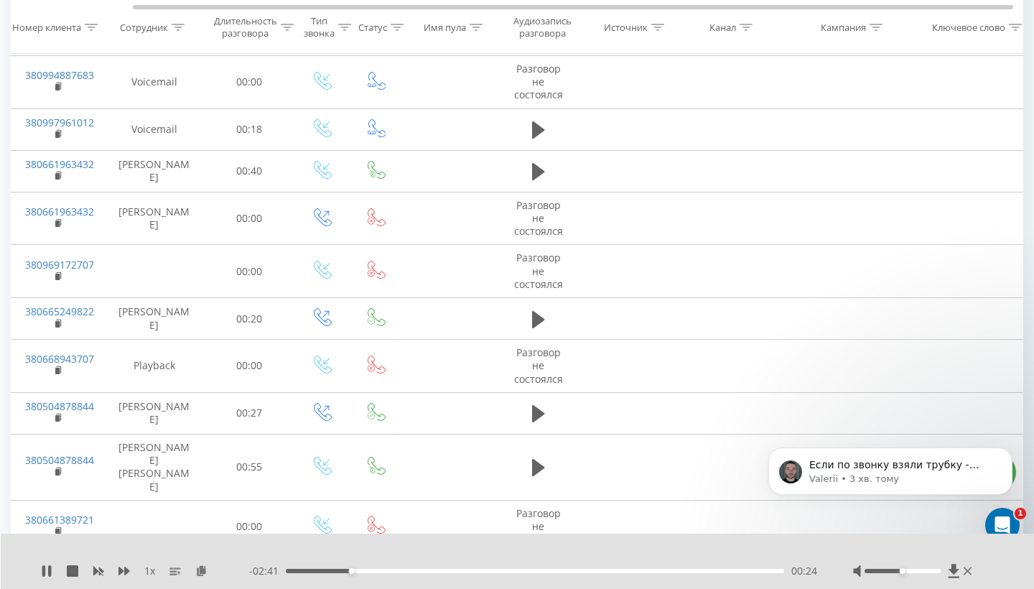
scroll to position [0, 144]
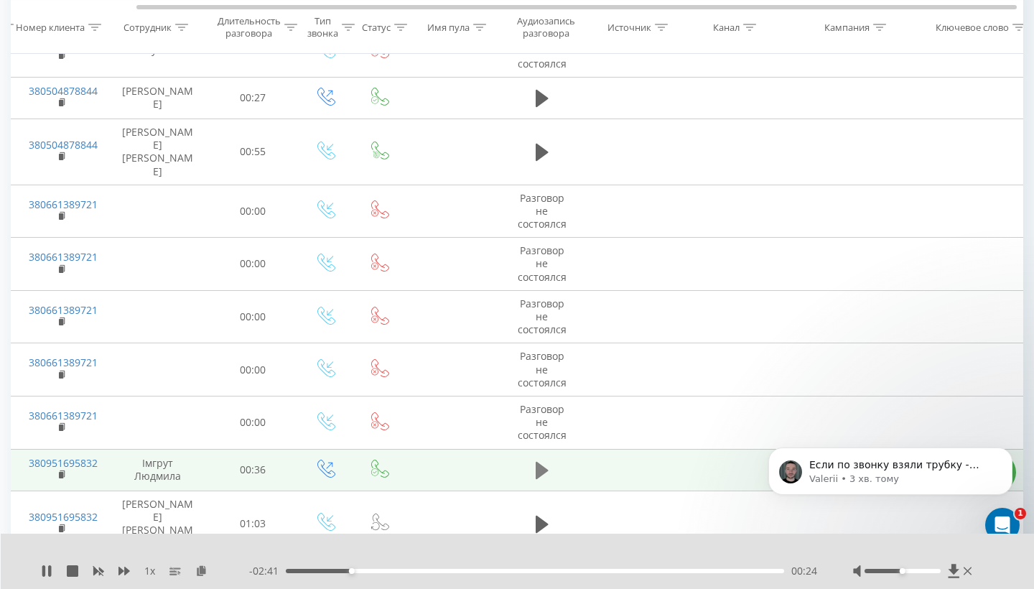
click at [543, 460] on icon at bounding box center [542, 470] width 13 height 20
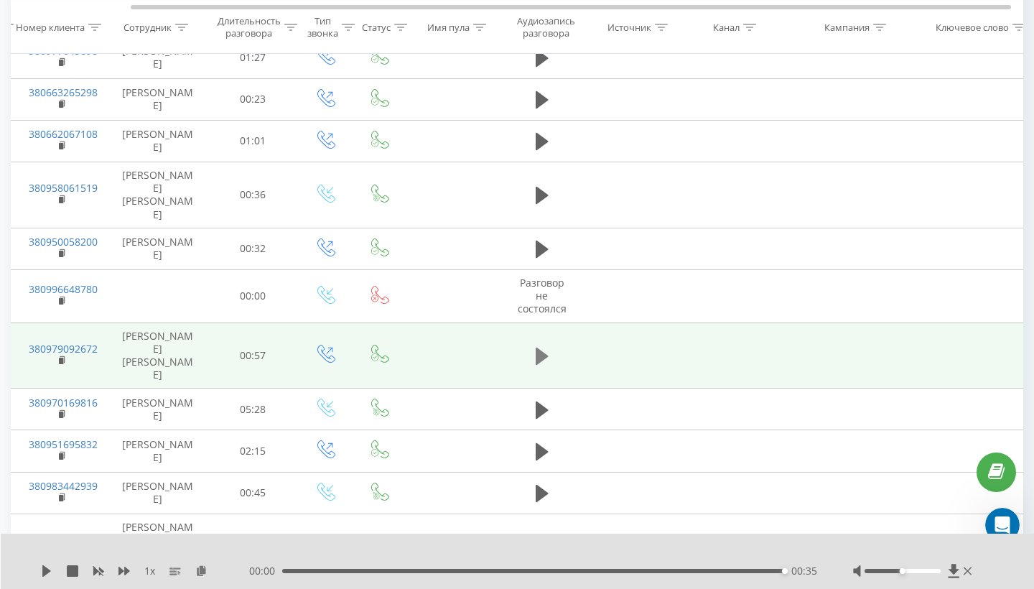
scroll to position [0, 142]
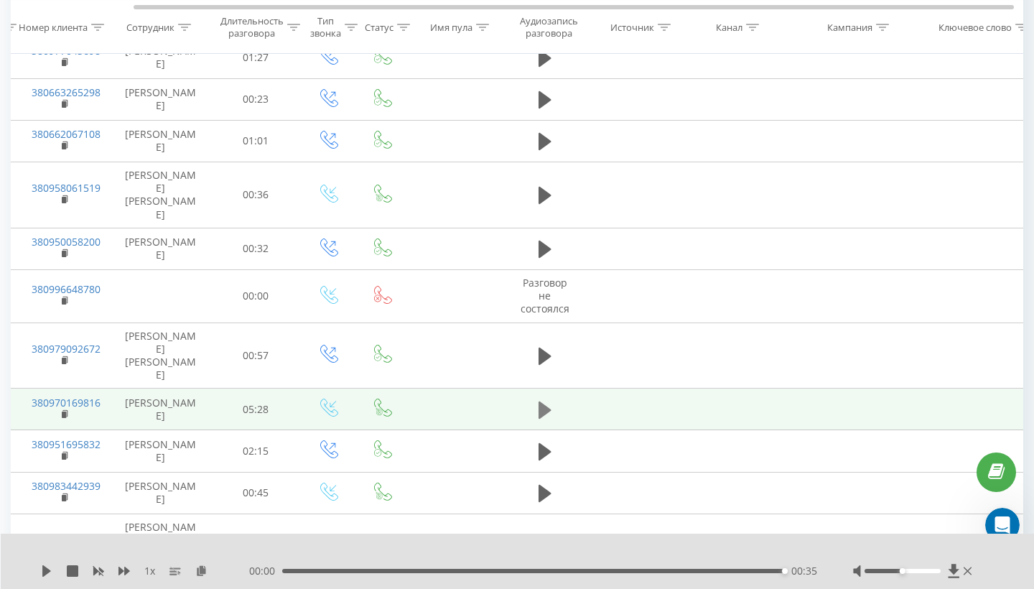
click at [547, 400] on icon at bounding box center [545, 410] width 13 height 20
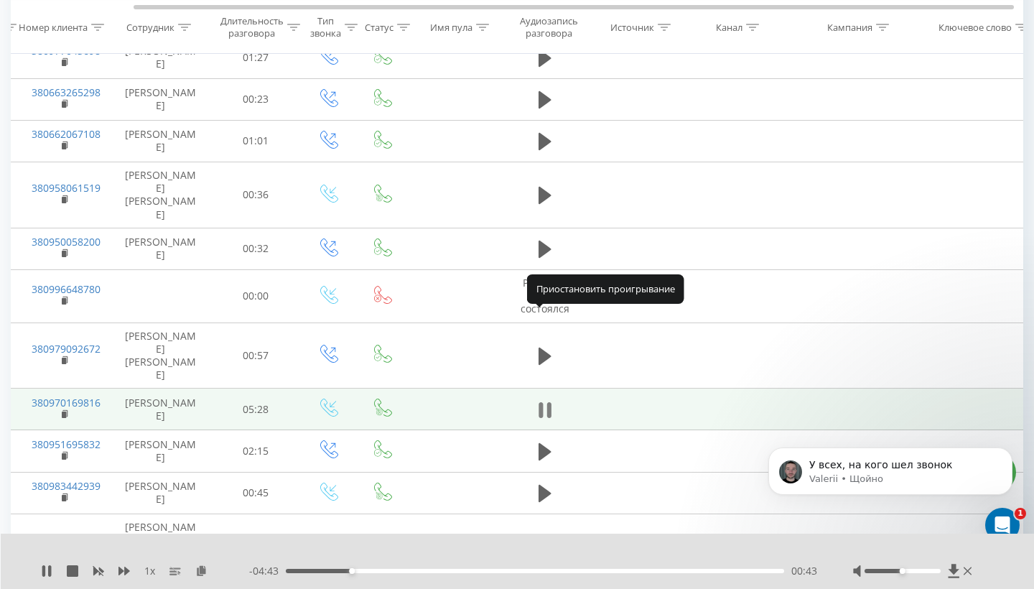
scroll to position [0, 0]
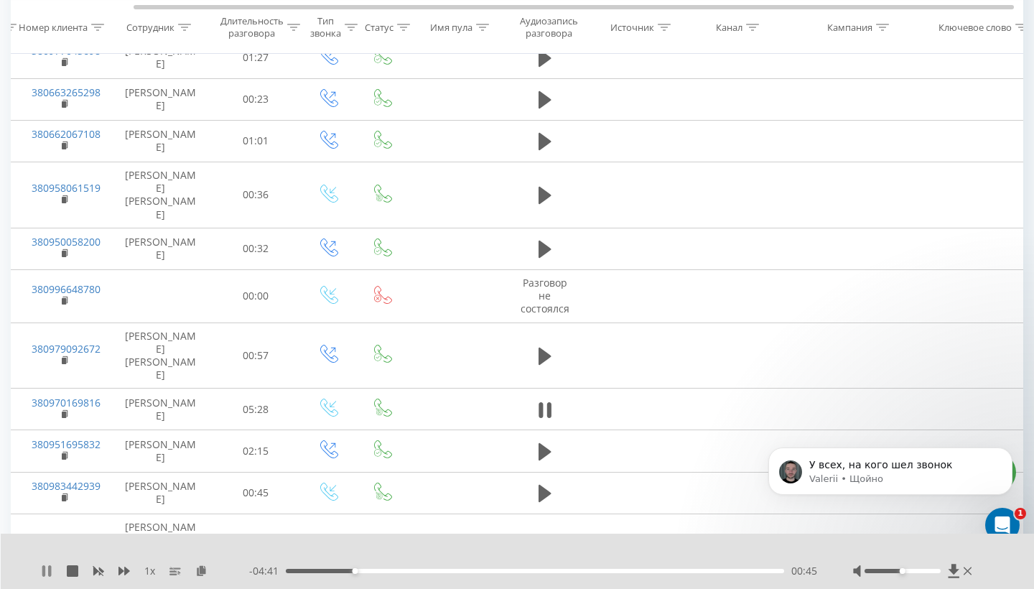
click at [42, 566] on icon at bounding box center [43, 570] width 3 height 11
click at [42, 566] on icon at bounding box center [46, 570] width 11 height 11
click at [321, 566] on div "- 04:38 00:48 00:48" at bounding box center [533, 571] width 568 height 14
click at [320, 566] on div "00:49" at bounding box center [535, 571] width 499 height 4
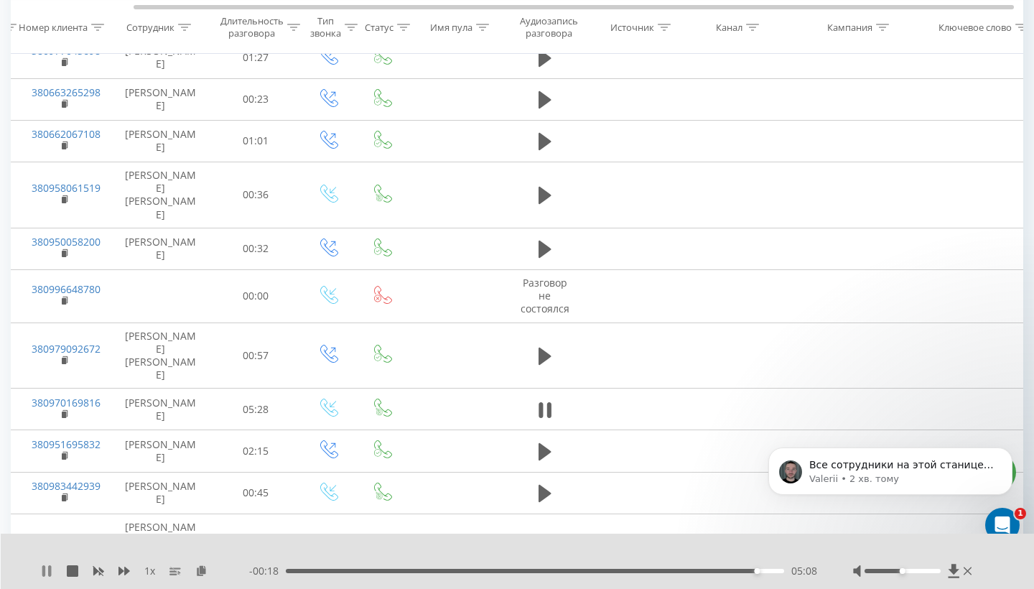
click at [51, 566] on icon at bounding box center [49, 570] width 3 height 11
click at [42, 566] on icon at bounding box center [46, 570] width 11 height 11
click at [728, 566] on div "- 00:17 05:09 05:09" at bounding box center [533, 571] width 568 height 14
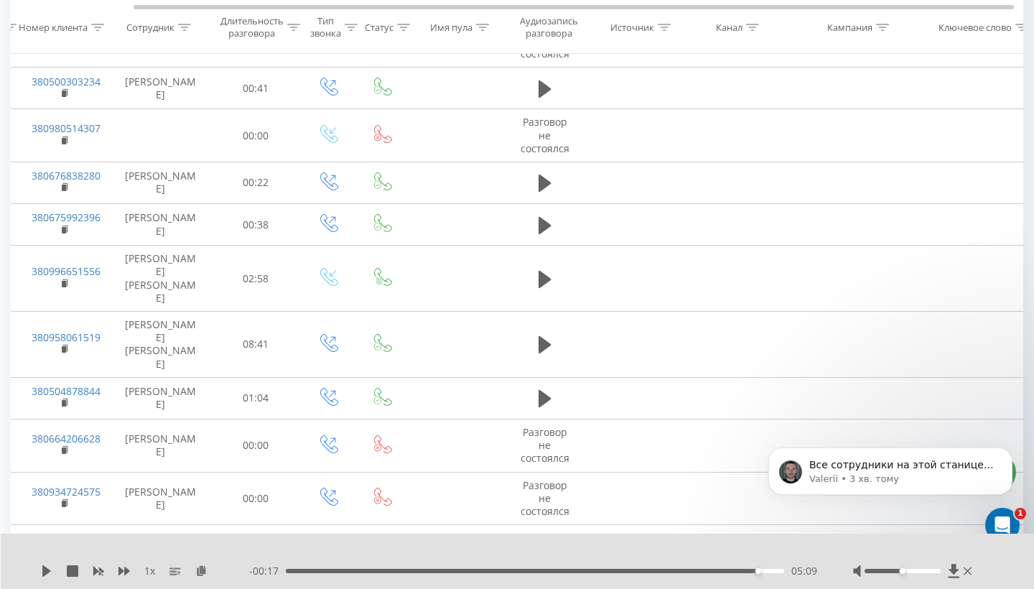
click at [699, 566] on div "05:09" at bounding box center [535, 571] width 499 height 4
click at [43, 566] on icon at bounding box center [46, 570] width 9 height 11
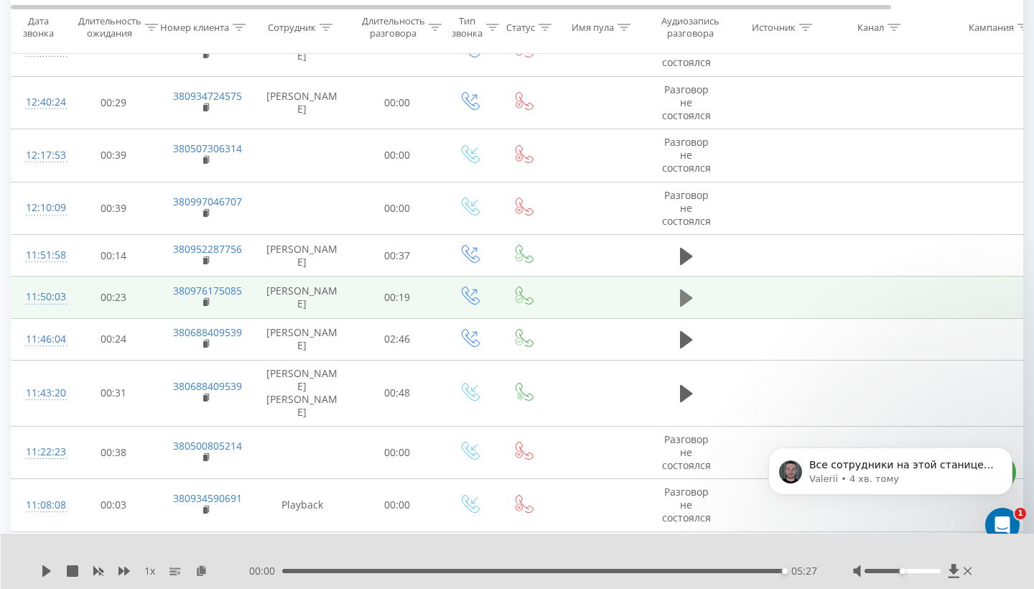
click at [681, 307] on icon at bounding box center [686, 298] width 13 height 17
click at [287, 566] on div "00:13" at bounding box center [535, 571] width 499 height 4
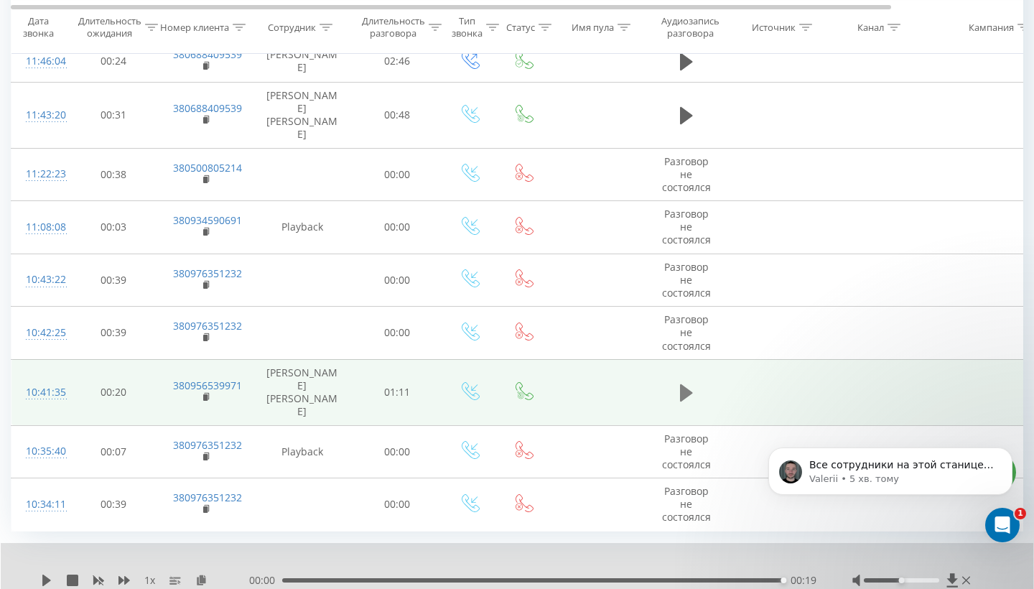
click at [690, 400] on icon at bounding box center [686, 393] width 13 height 20
click at [293, 566] on div "00:20" at bounding box center [535, 580] width 498 height 4
click at [659, 566] on div "01:06" at bounding box center [535, 580] width 498 height 4
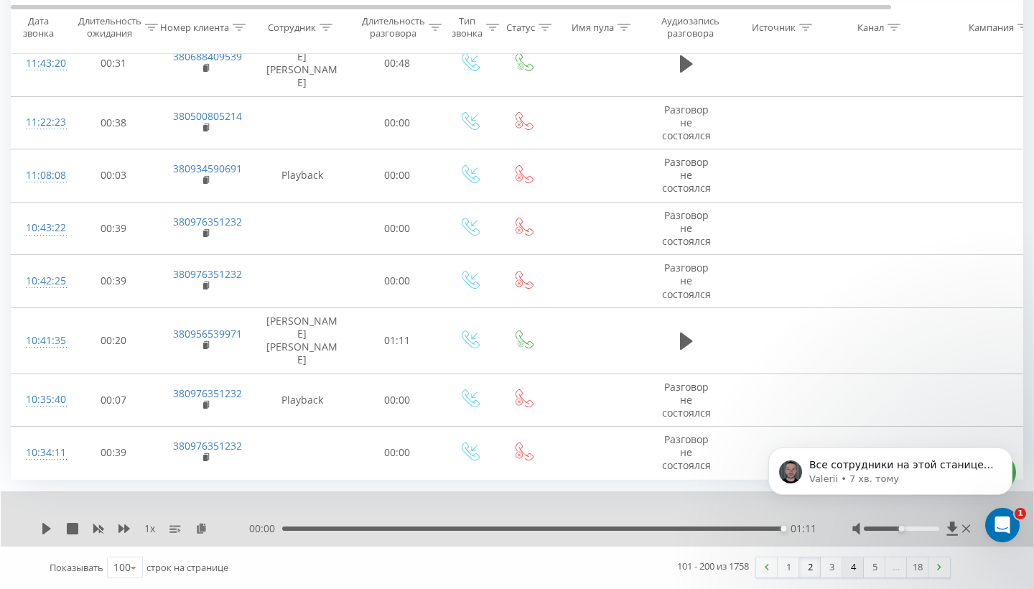
click at [847, 564] on link "4" at bounding box center [854, 567] width 22 height 20
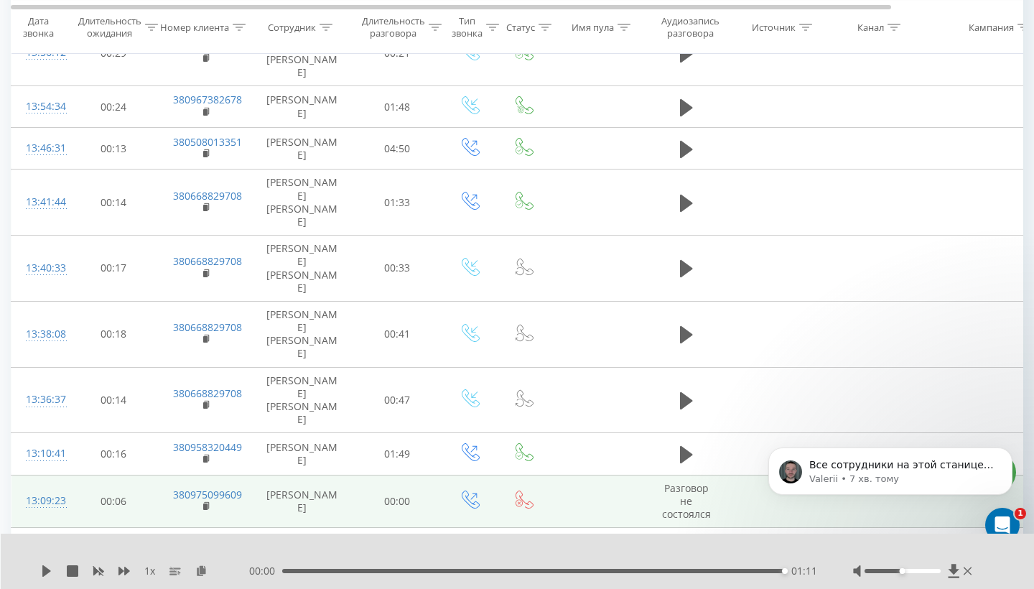
scroll to position [108, 0]
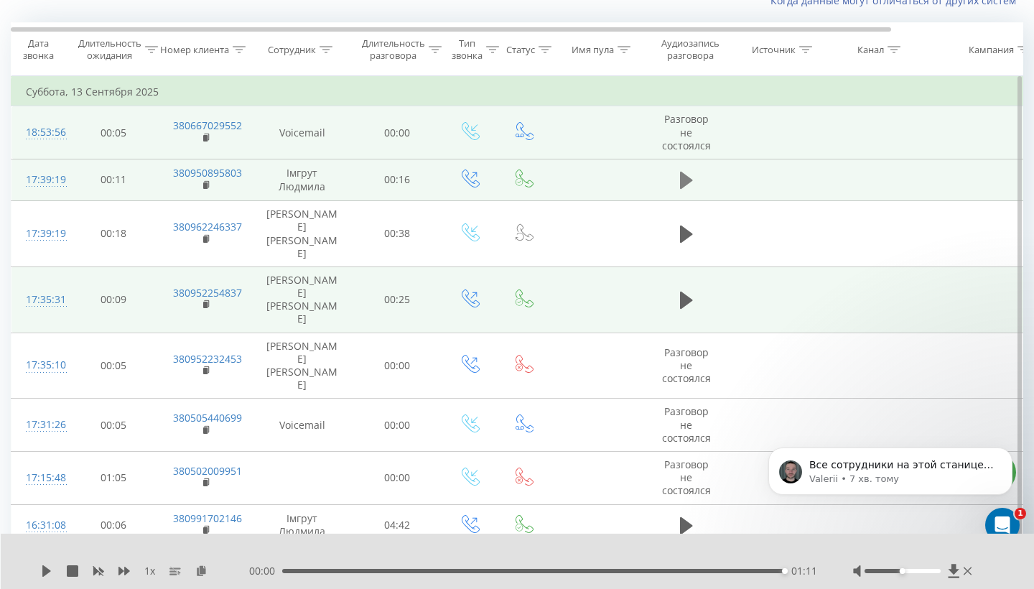
click at [682, 189] on icon at bounding box center [686, 180] width 13 height 17
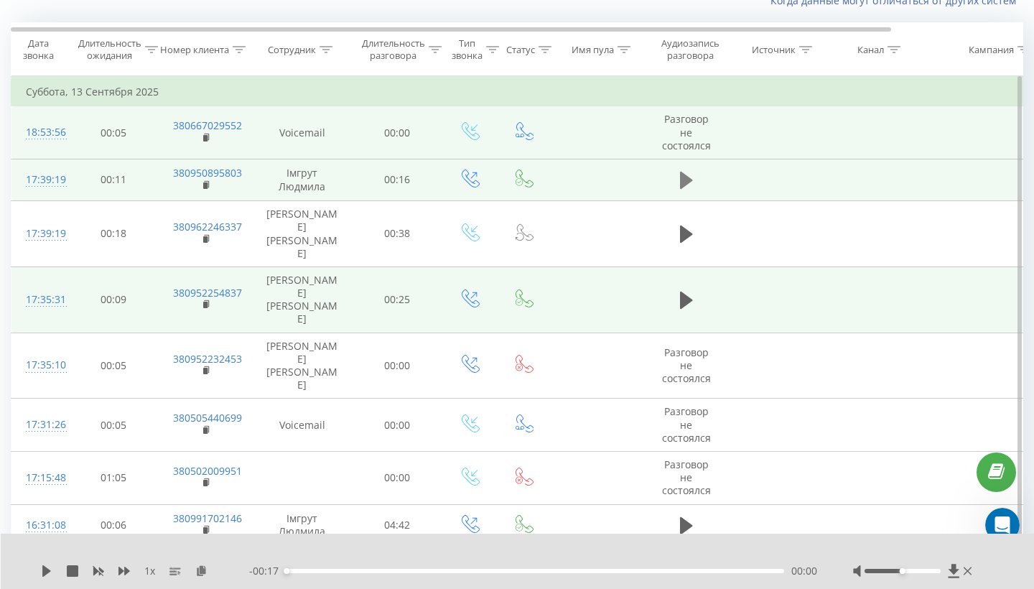
click at [681, 189] on icon at bounding box center [686, 180] width 13 height 17
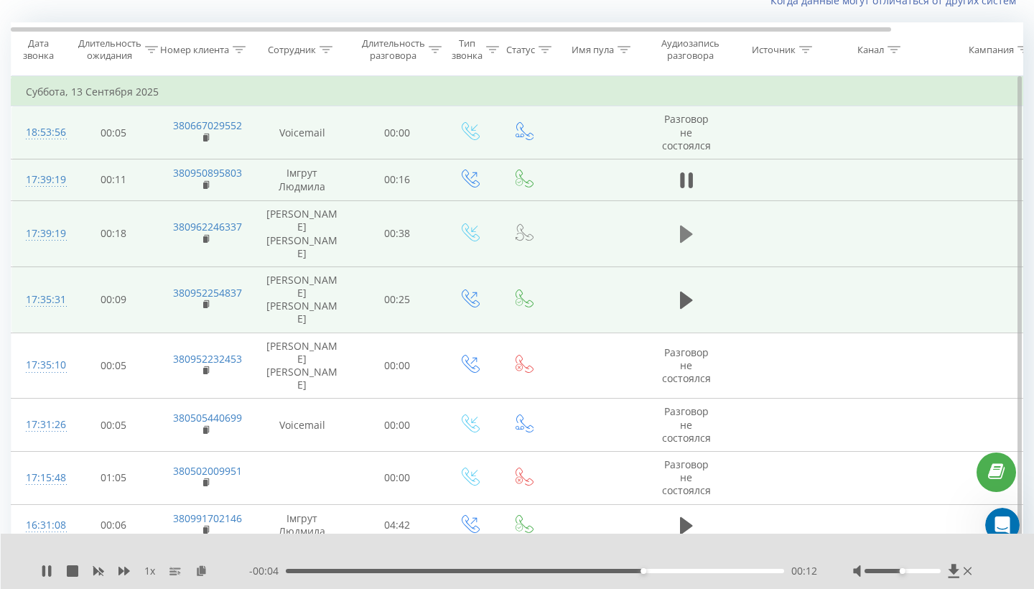
click at [685, 243] on icon at bounding box center [686, 234] width 13 height 17
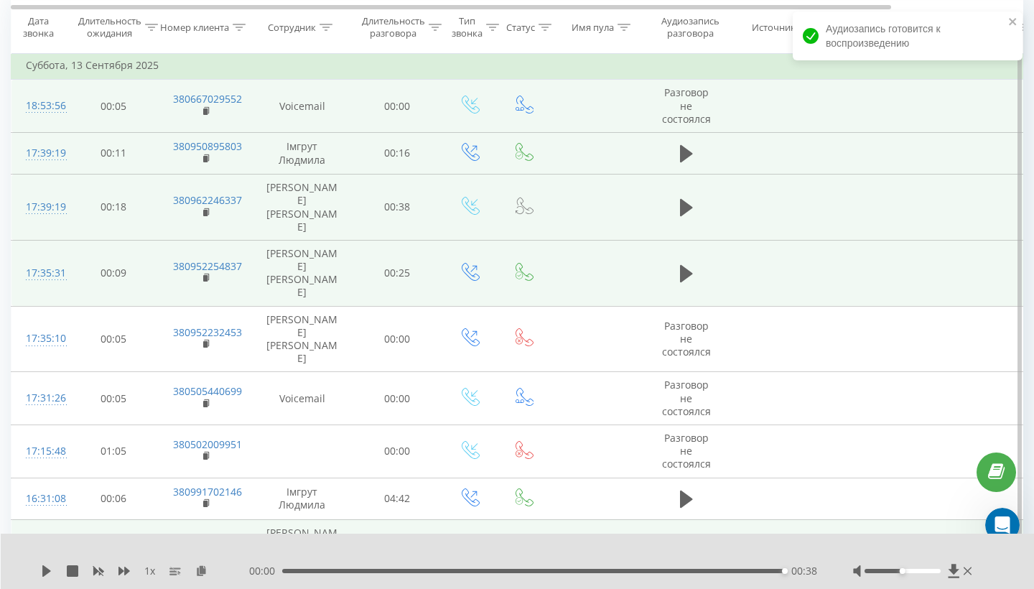
scroll to position [443, 0]
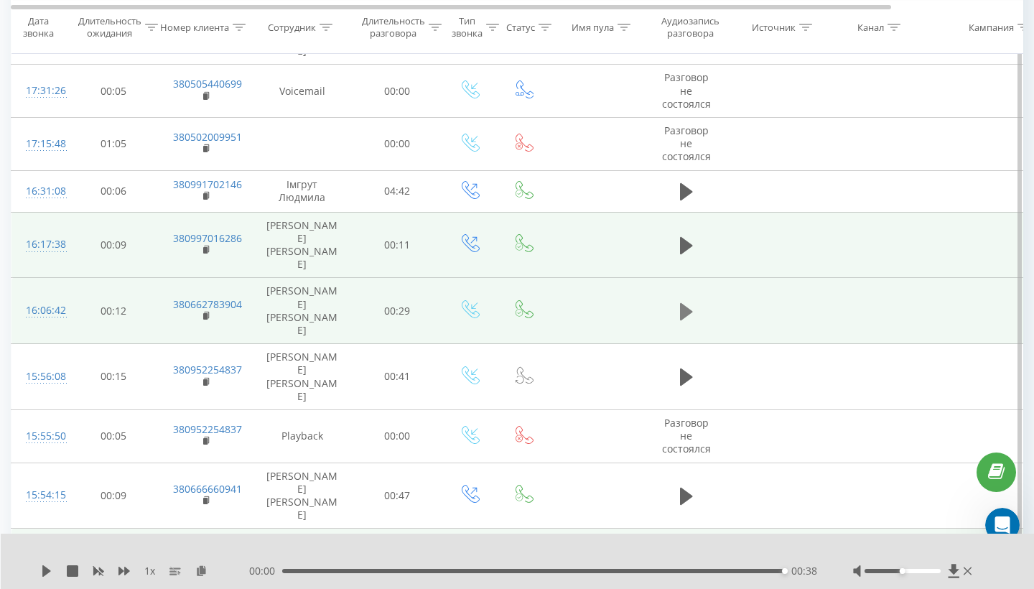
click at [684, 314] on icon at bounding box center [686, 311] width 13 height 17
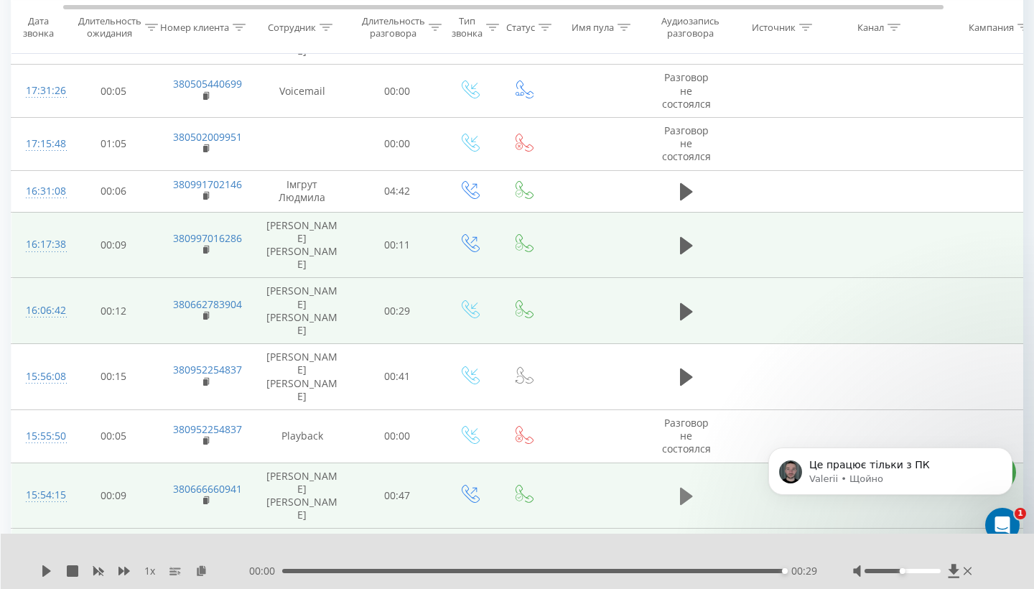
scroll to position [0, 27]
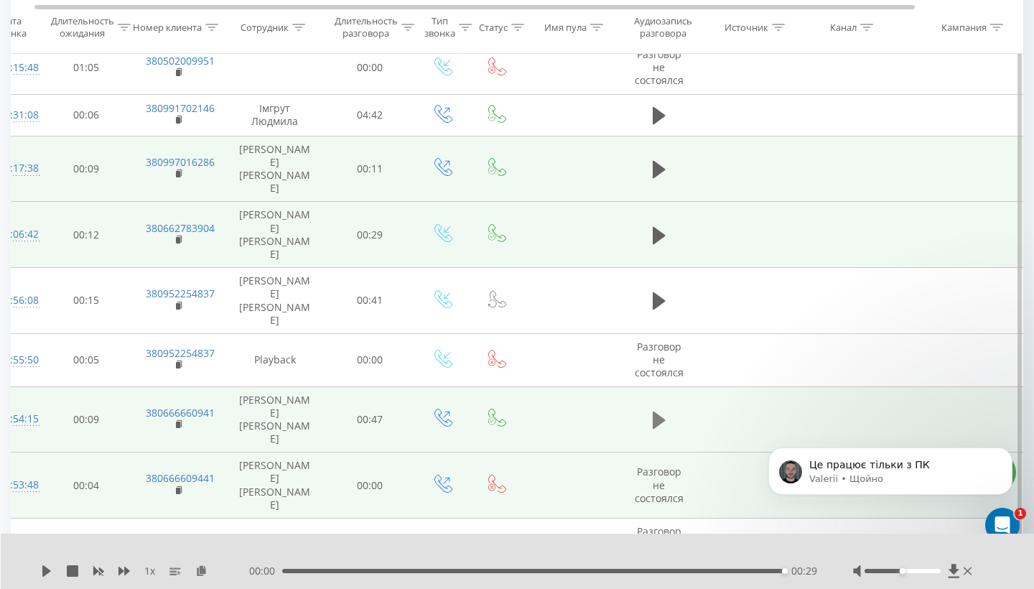
click at [659, 429] on icon at bounding box center [659, 420] width 13 height 17
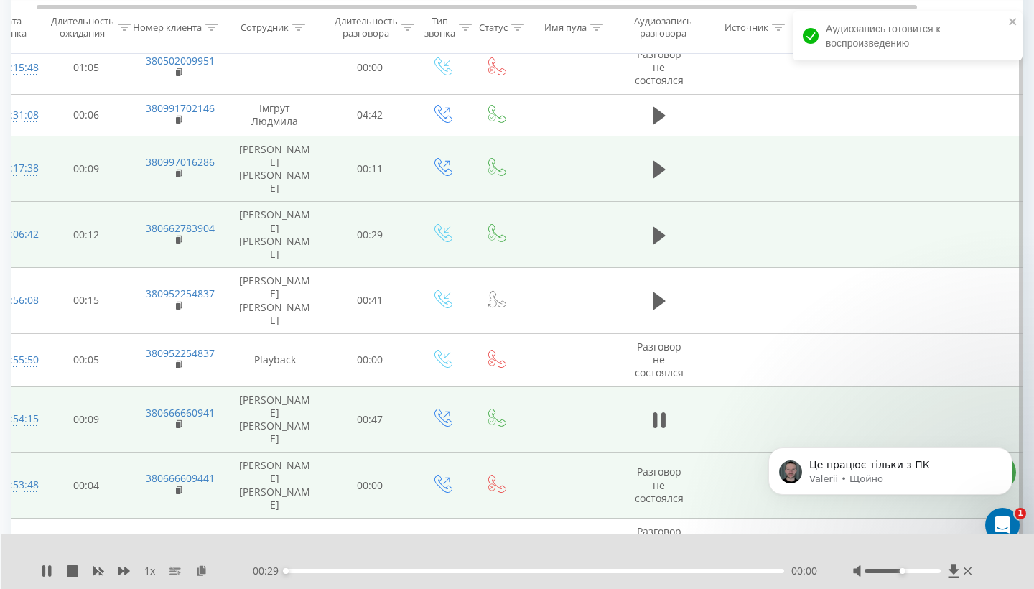
scroll to position [0, 29]
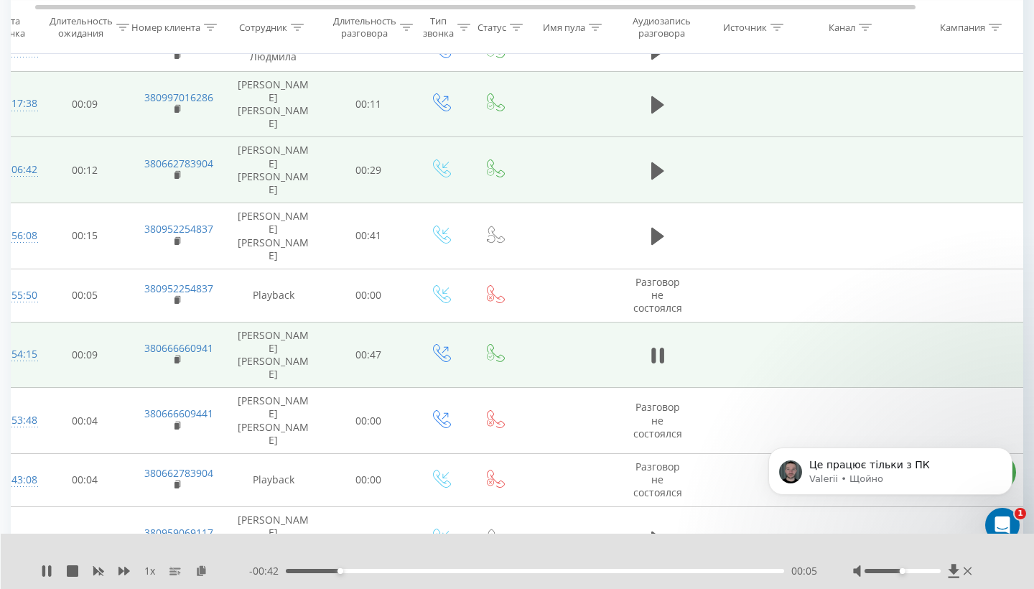
click at [330, 566] on div "00:05" at bounding box center [535, 571] width 499 height 4
click at [284, 566] on span "- 00:42" at bounding box center [267, 571] width 37 height 14
click at [283, 566] on span "- 00:41" at bounding box center [267, 571] width 37 height 14
click at [284, 566] on span "- 00:40" at bounding box center [267, 571] width 37 height 14
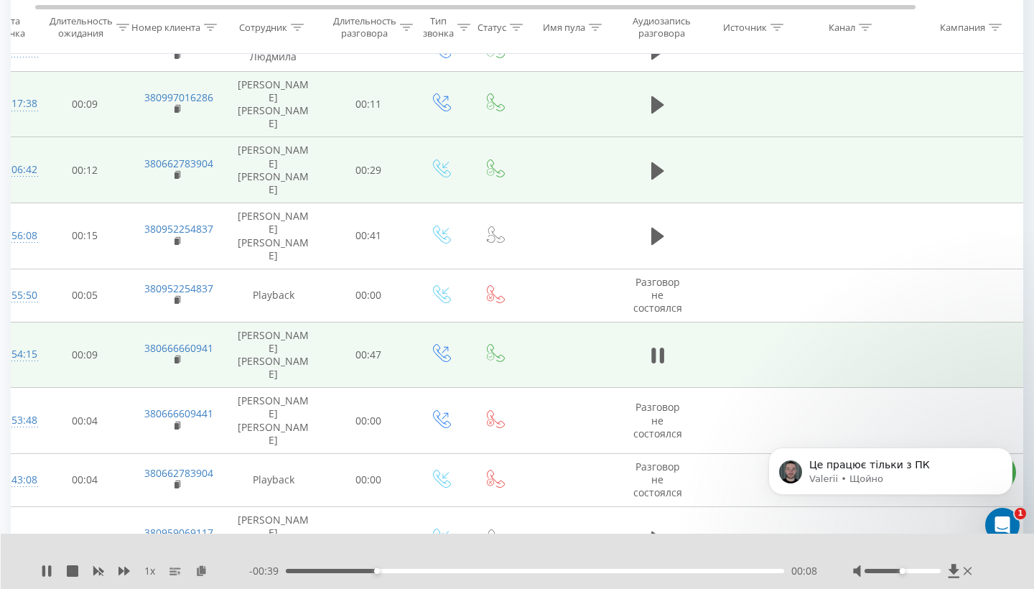
click at [287, 566] on div "00:08" at bounding box center [535, 571] width 499 height 4
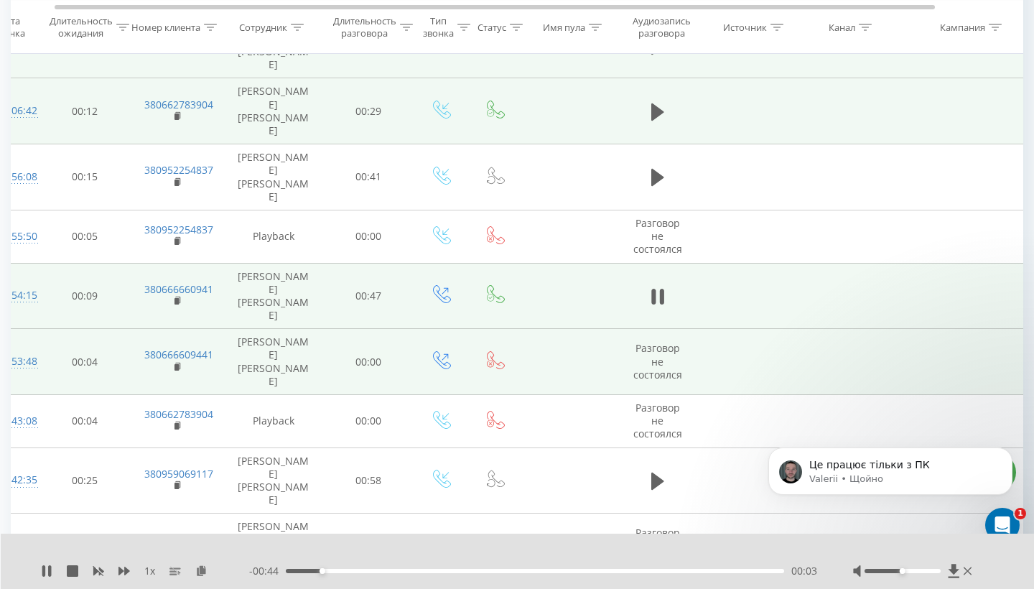
scroll to position [0, 39]
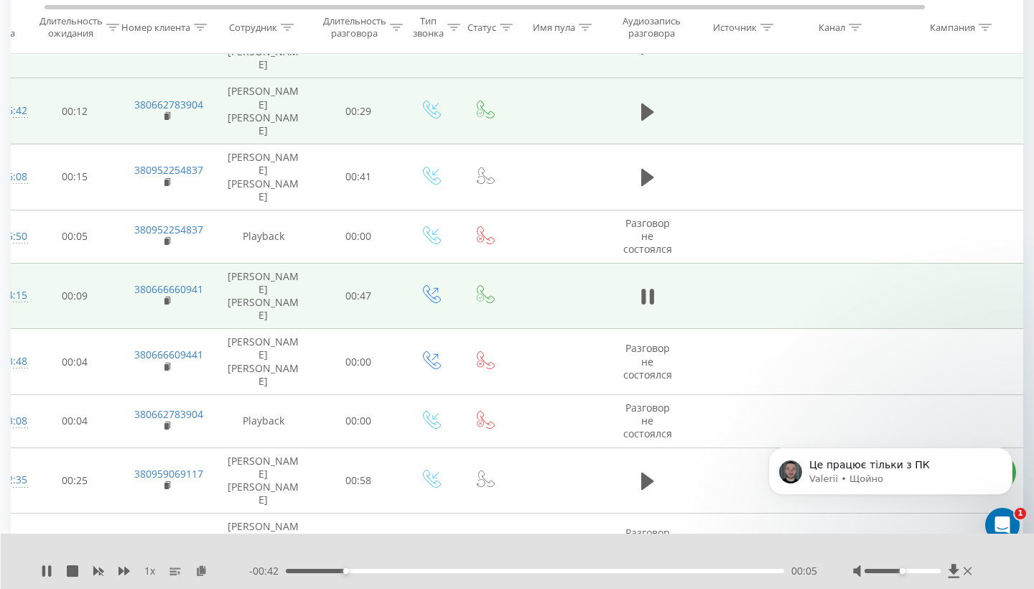
click at [285, 566] on span "- 00:42" at bounding box center [267, 571] width 37 height 14
click at [285, 566] on span "- 00:41" at bounding box center [267, 571] width 37 height 14
click at [287, 566] on div "00:07" at bounding box center [535, 571] width 499 height 4
click at [287, 566] on div "00:00" at bounding box center [287, 571] width 6 height 6
click at [466, 566] on div "00:33" at bounding box center [535, 571] width 499 height 4
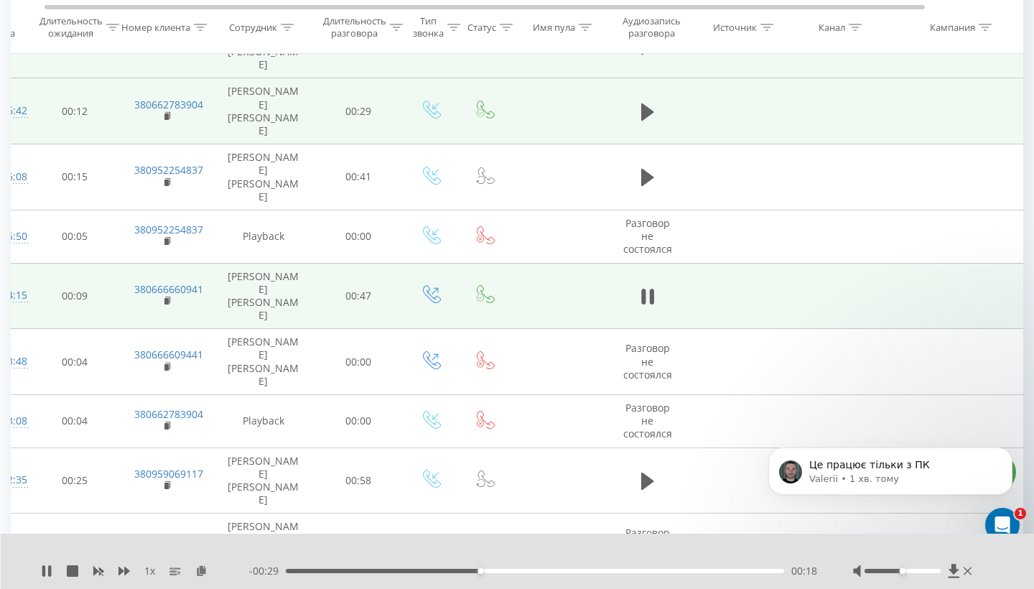
click at [394, 566] on div "00:18" at bounding box center [535, 571] width 499 height 4
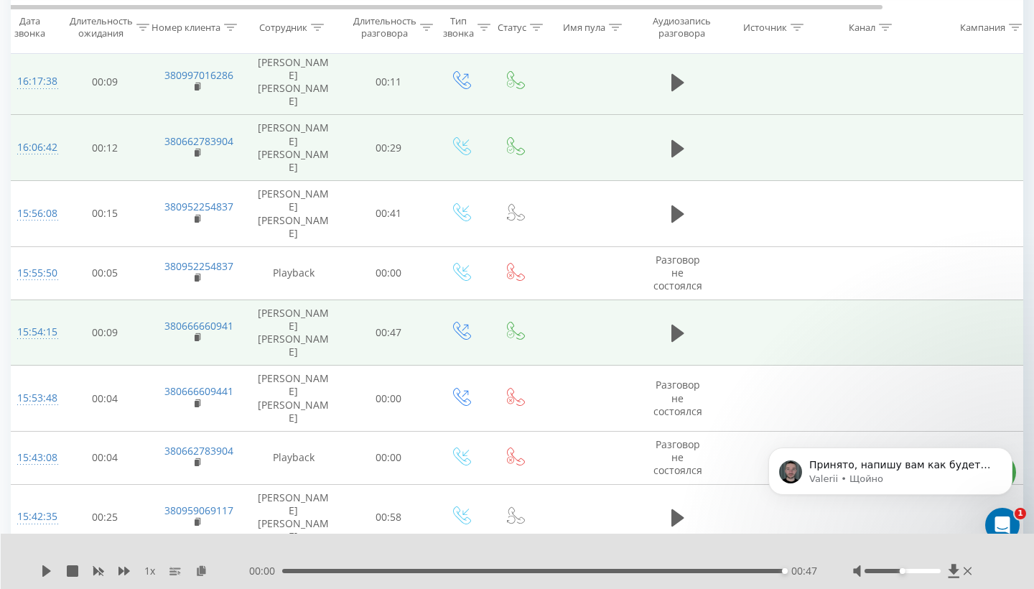
scroll to position [0, 0]
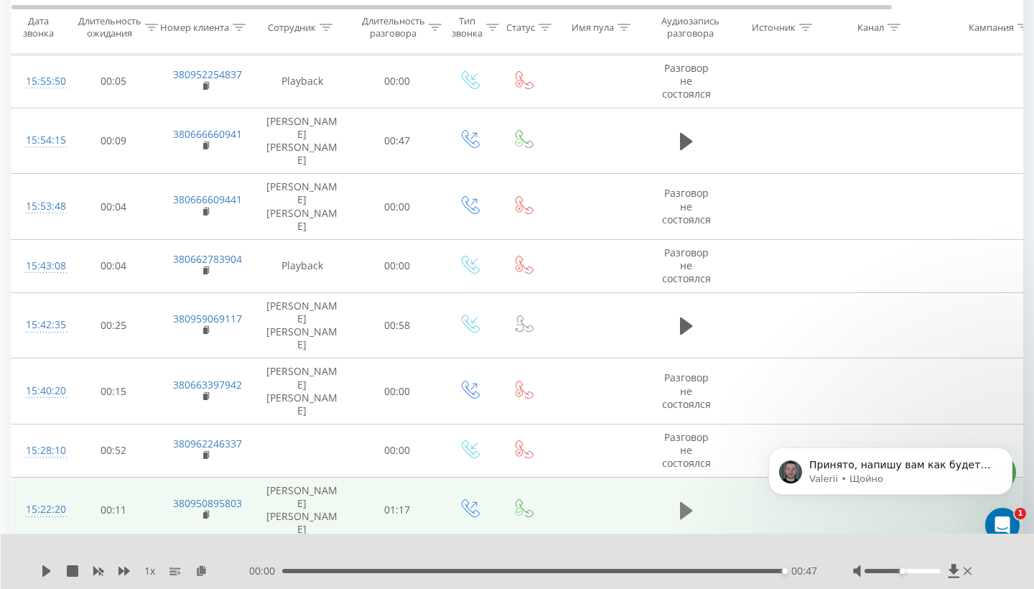
click at [688, 502] on icon at bounding box center [686, 510] width 13 height 17
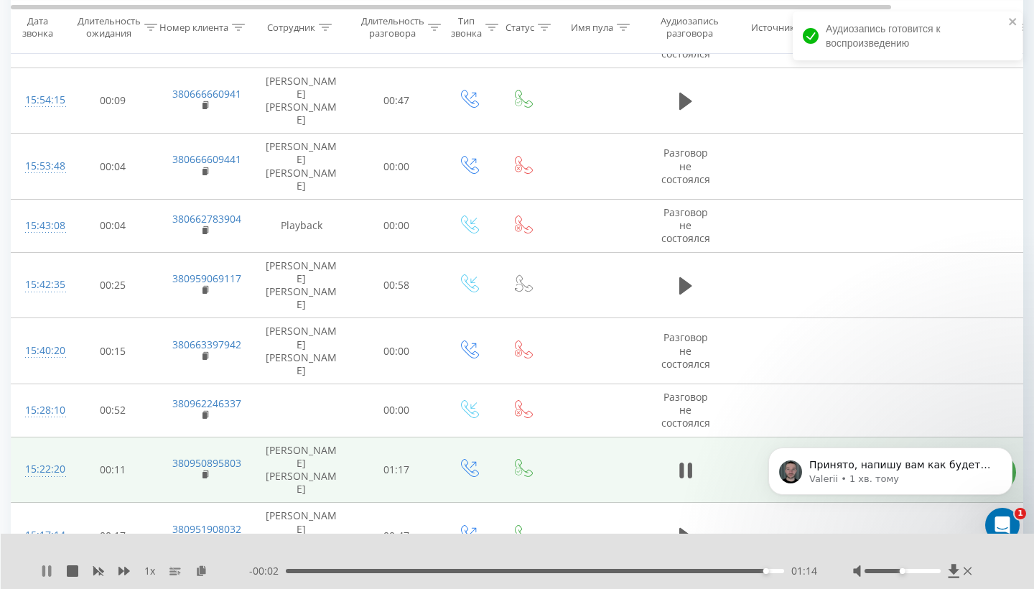
click at [47, 566] on icon at bounding box center [46, 570] width 11 height 11
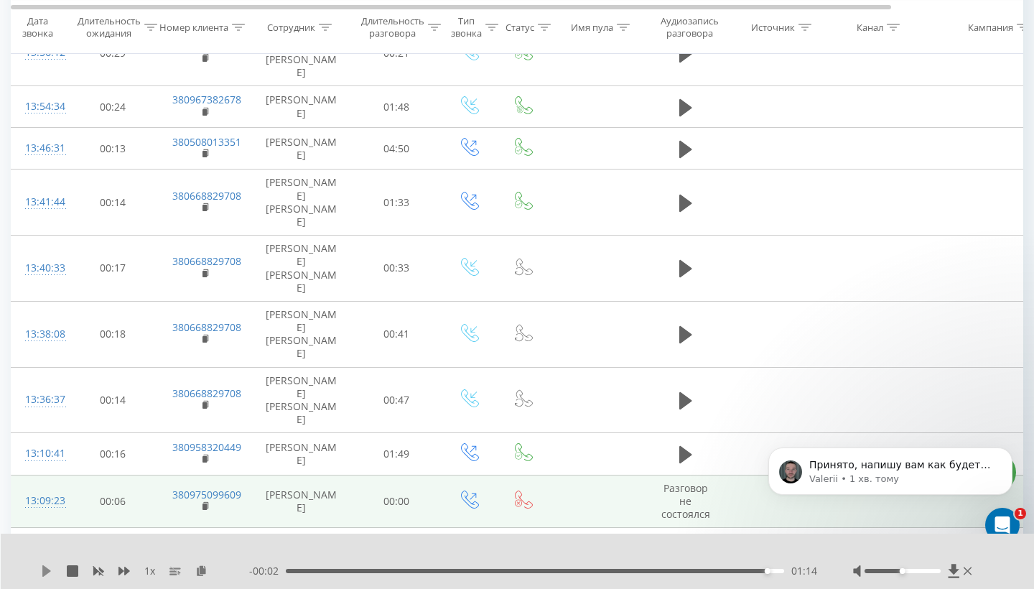
click at [50, 566] on icon at bounding box center [46, 570] width 11 height 11
click at [724, 566] on div "- 00:01 01:16 01:16" at bounding box center [533, 571] width 568 height 14
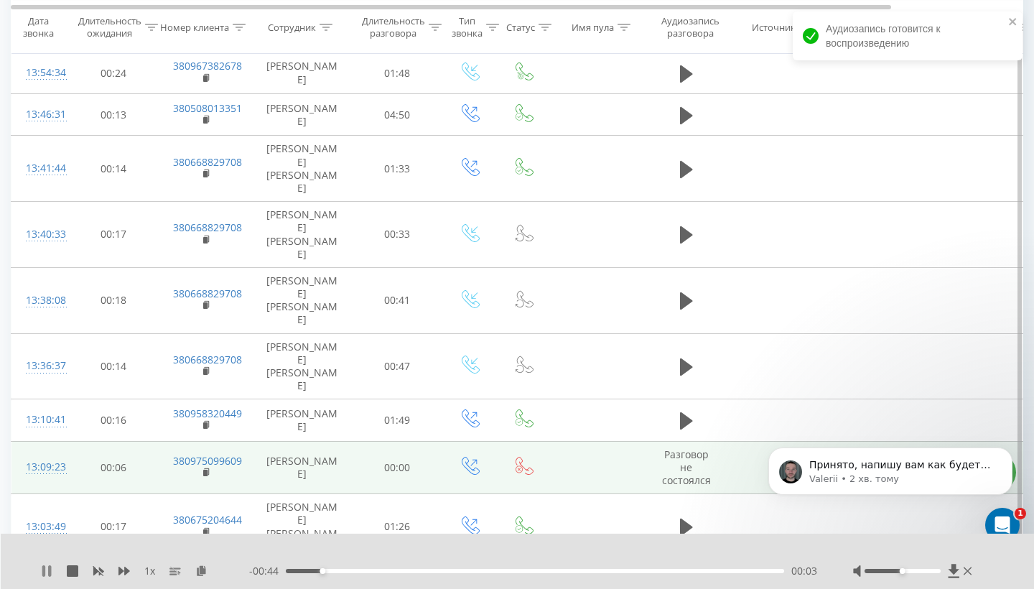
click at [50, 566] on icon at bounding box center [49, 570] width 3 height 11
click at [40, 566] on div "1 x - 00:44 00:03 00:03" at bounding box center [518, 561] width 1034 height 55
click at [42, 566] on icon at bounding box center [46, 570] width 11 height 11
click at [291, 566] on div "00:04" at bounding box center [535, 571] width 499 height 4
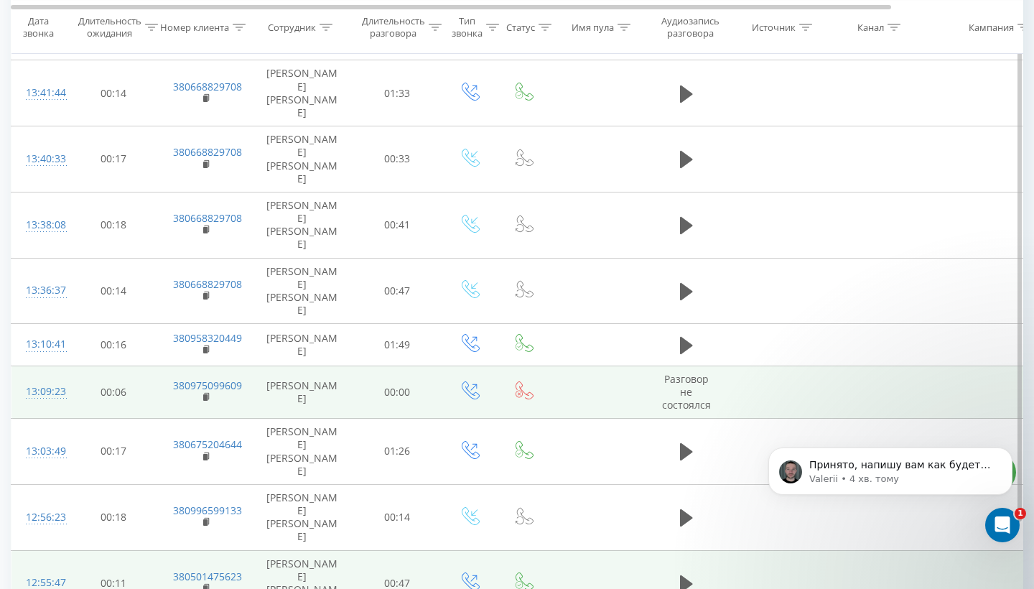
scroll to position [5223, 0]
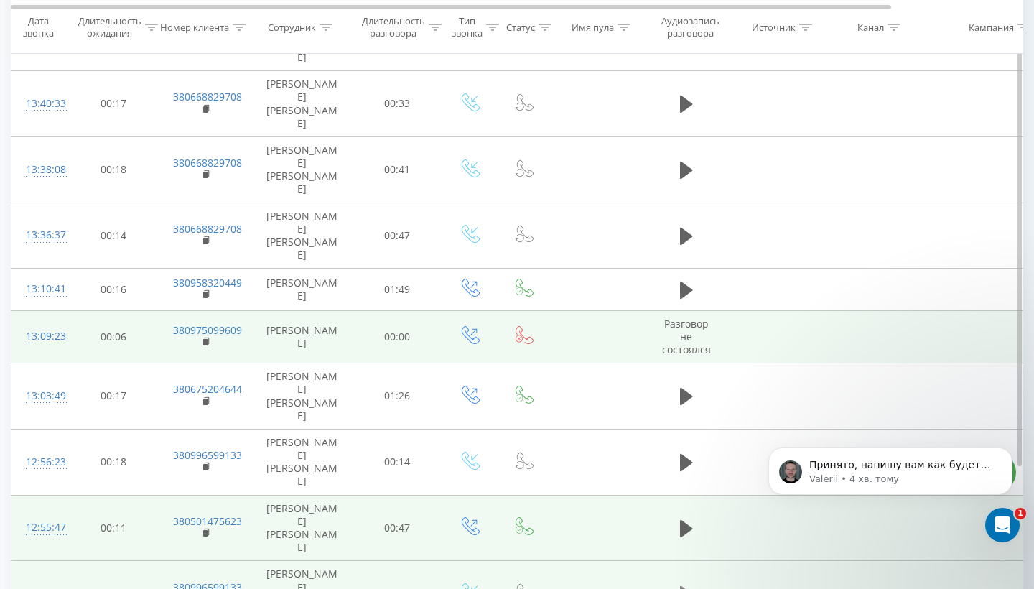
click at [690, 566] on icon at bounding box center [686, 595] width 13 height 20
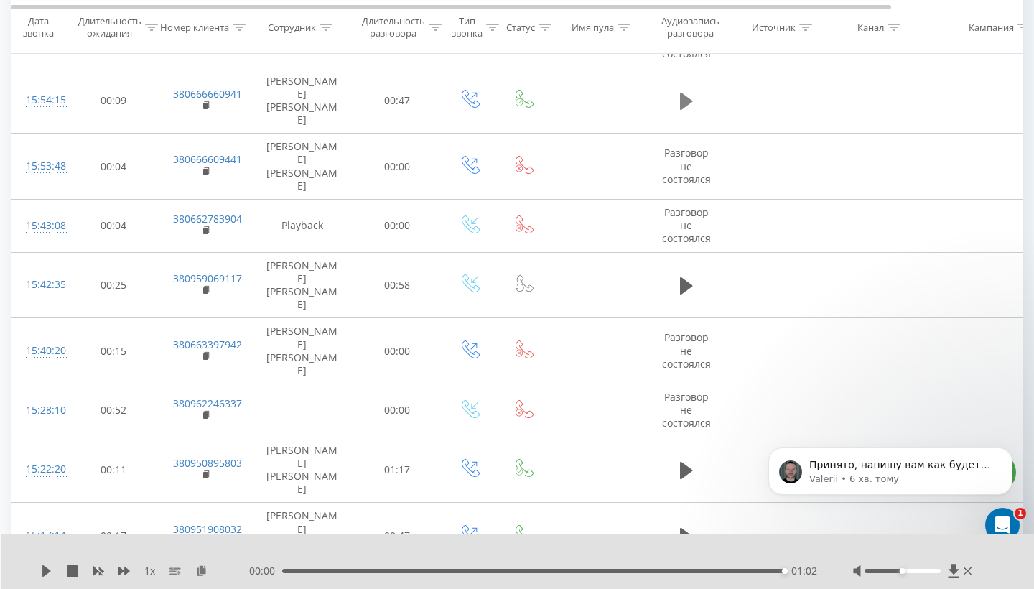
scroll to position [818, 0]
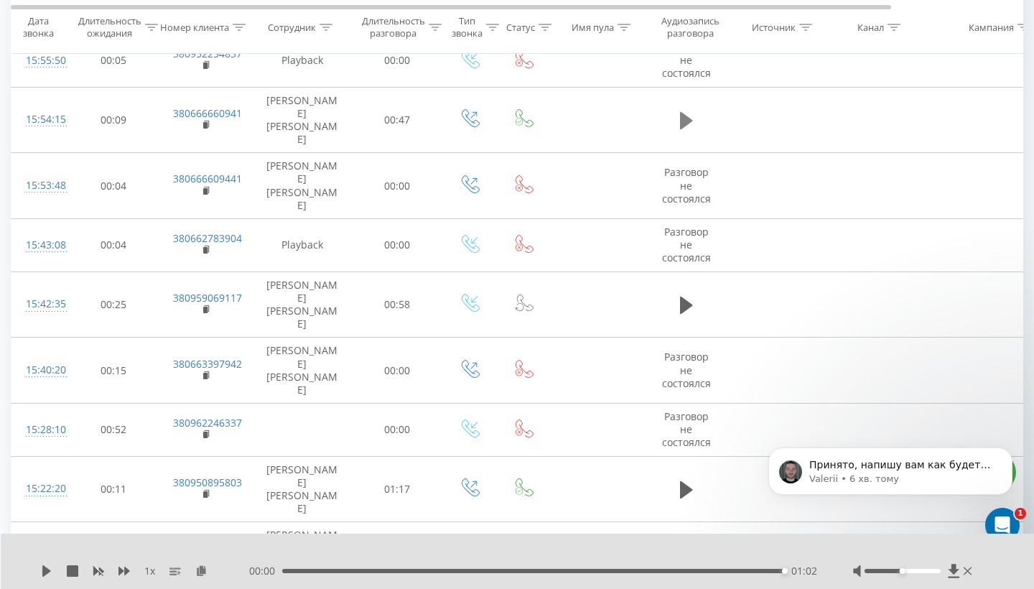
click at [685, 129] on icon at bounding box center [686, 120] width 13 height 17
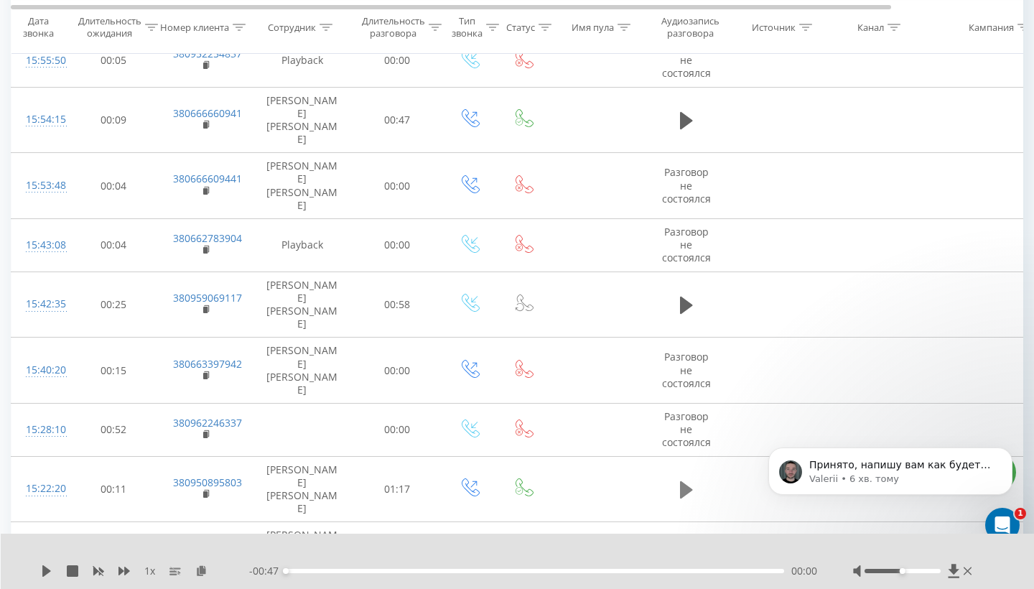
click at [681, 481] on icon at bounding box center [686, 489] width 13 height 17
click at [697, 130] on button at bounding box center [687, 121] width 22 height 22
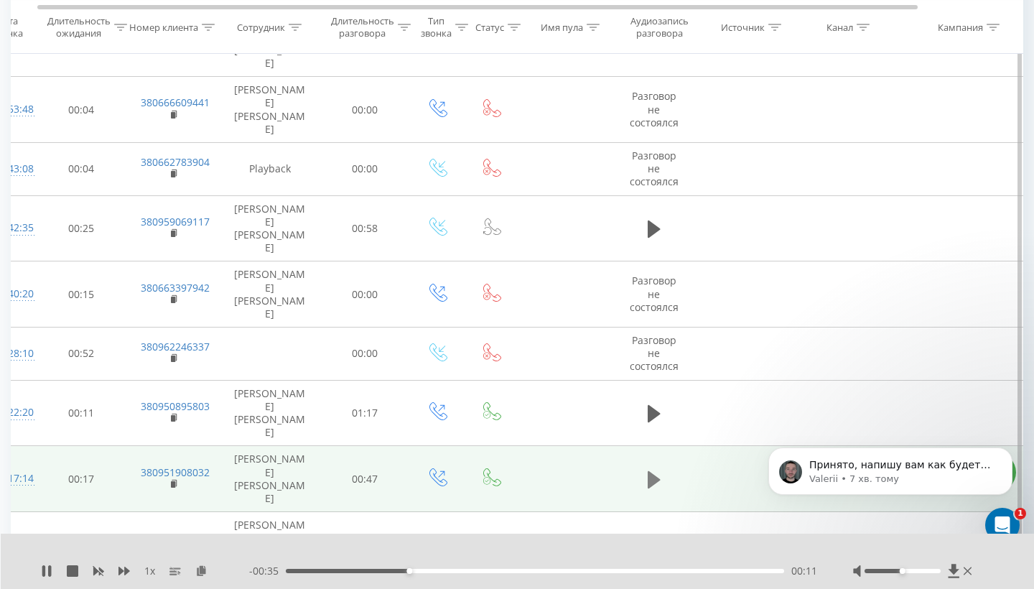
scroll to position [0, 32]
click at [651, 471] on icon at bounding box center [654, 479] width 13 height 17
click at [654, 405] on icon at bounding box center [654, 413] width 13 height 17
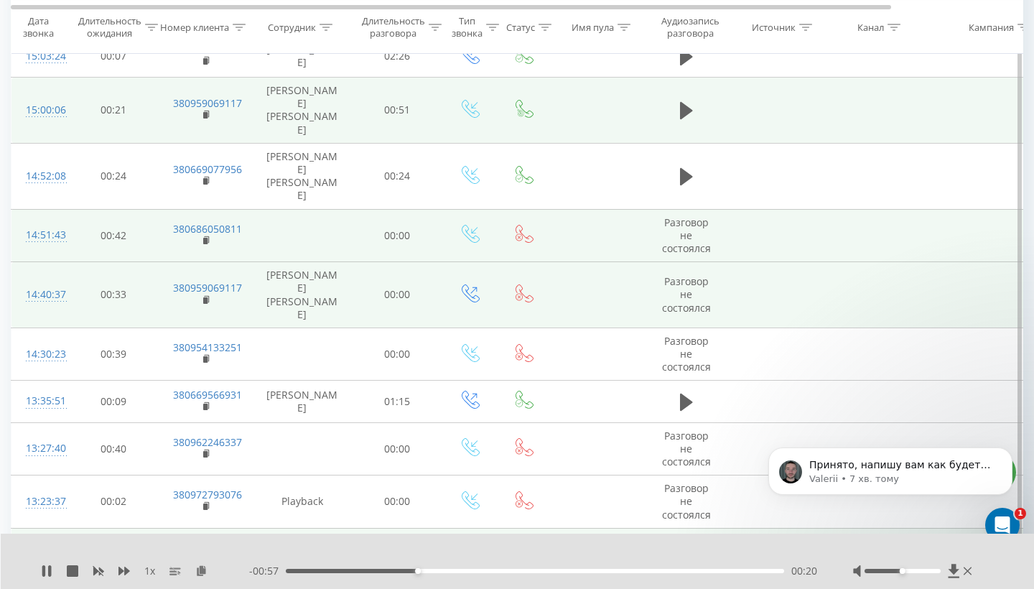
scroll to position [0, 0]
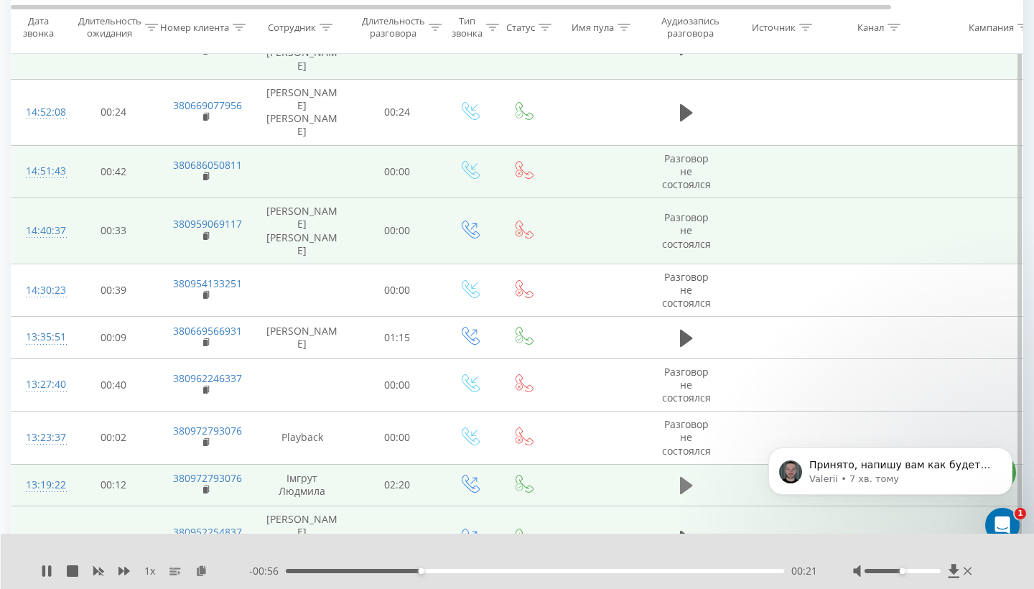
click at [688, 476] on icon at bounding box center [686, 486] width 13 height 20
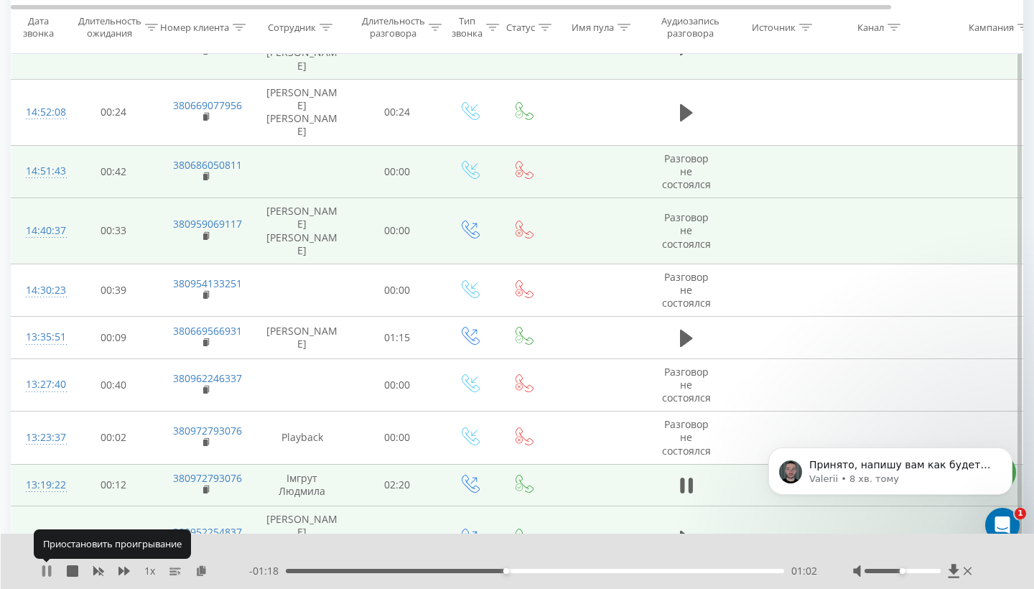
click at [42, 566] on icon at bounding box center [43, 570] width 3 height 11
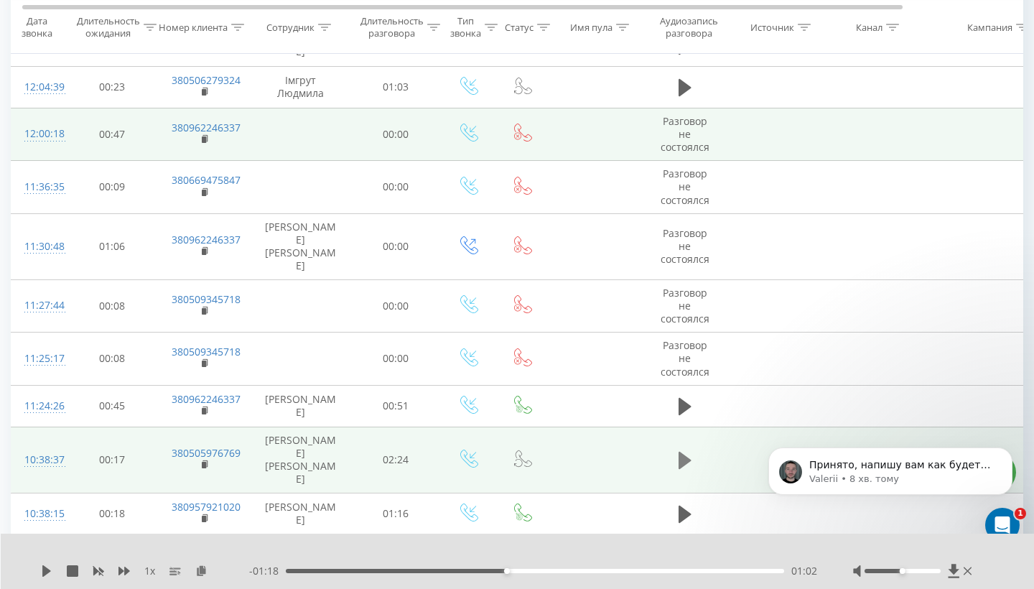
scroll to position [0, 7]
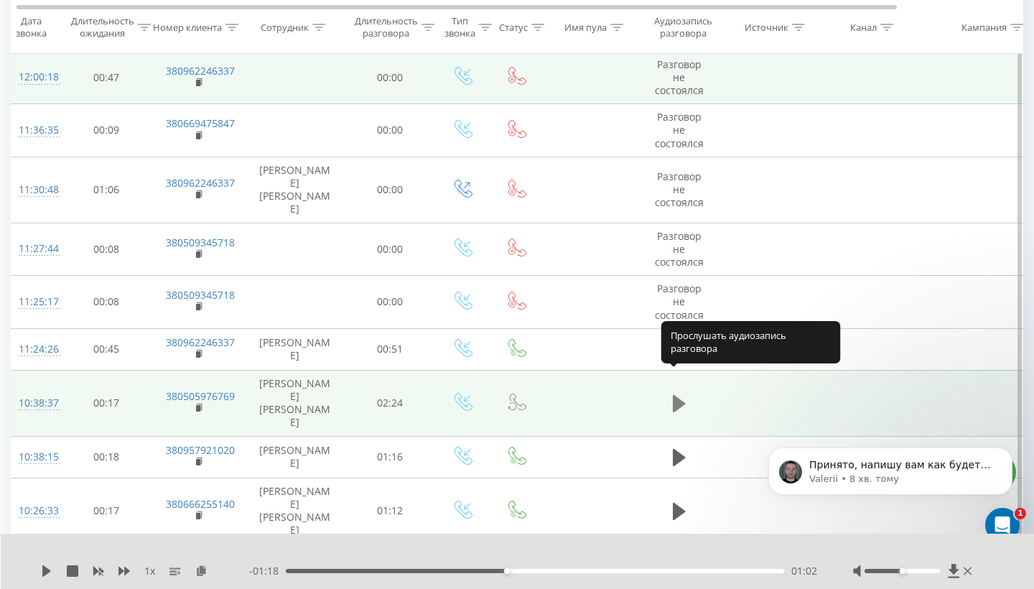
click at [679, 395] on icon at bounding box center [679, 403] width 13 height 17
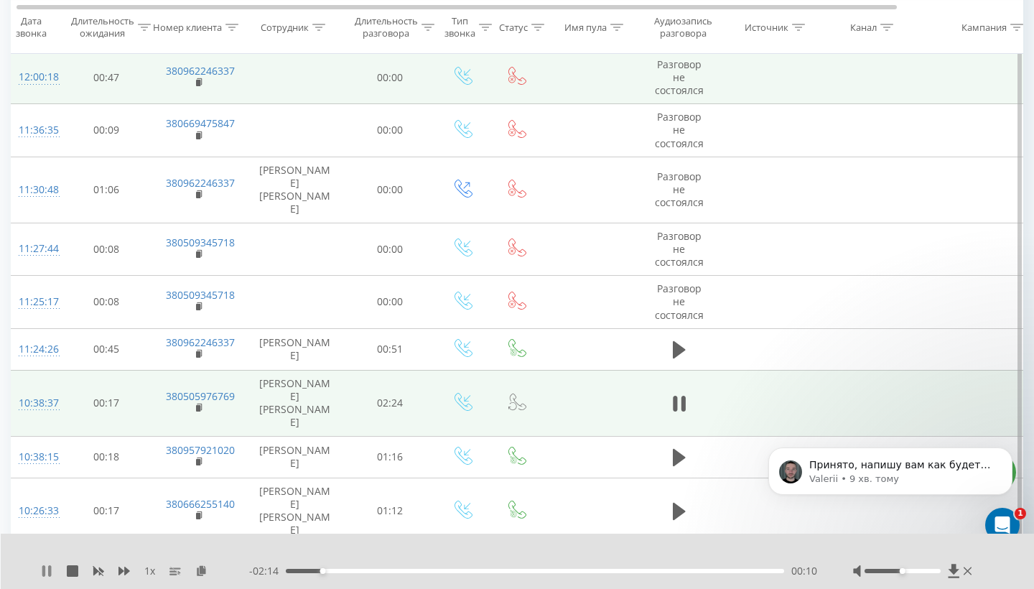
click at [45, 566] on icon at bounding box center [43, 570] width 3 height 11
click at [287, 566] on div "00:00" at bounding box center [535, 571] width 499 height 4
click at [46, 566] on icon at bounding box center [46, 570] width 9 height 11
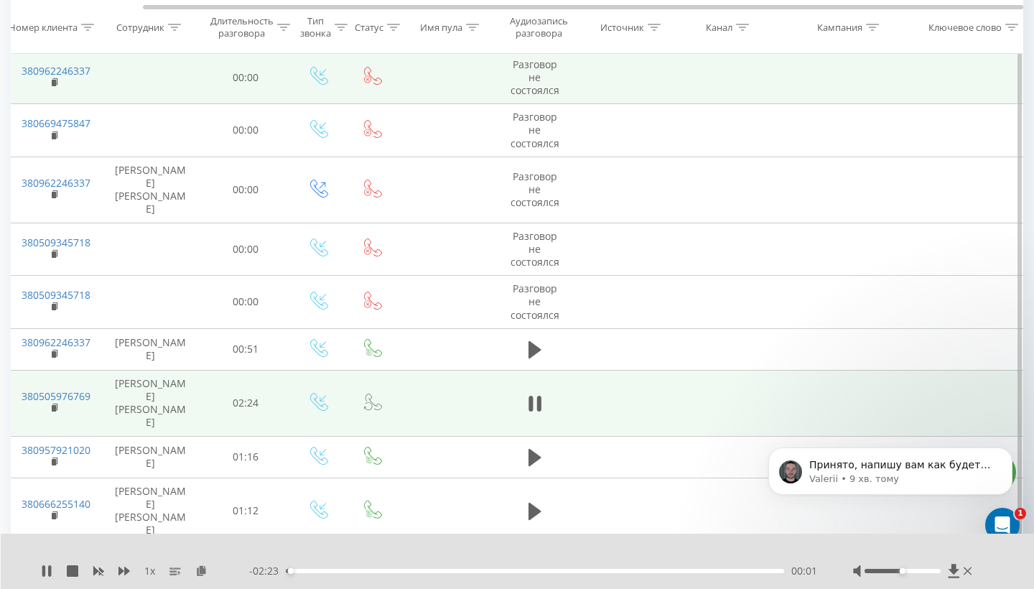
scroll to position [2371, 0]
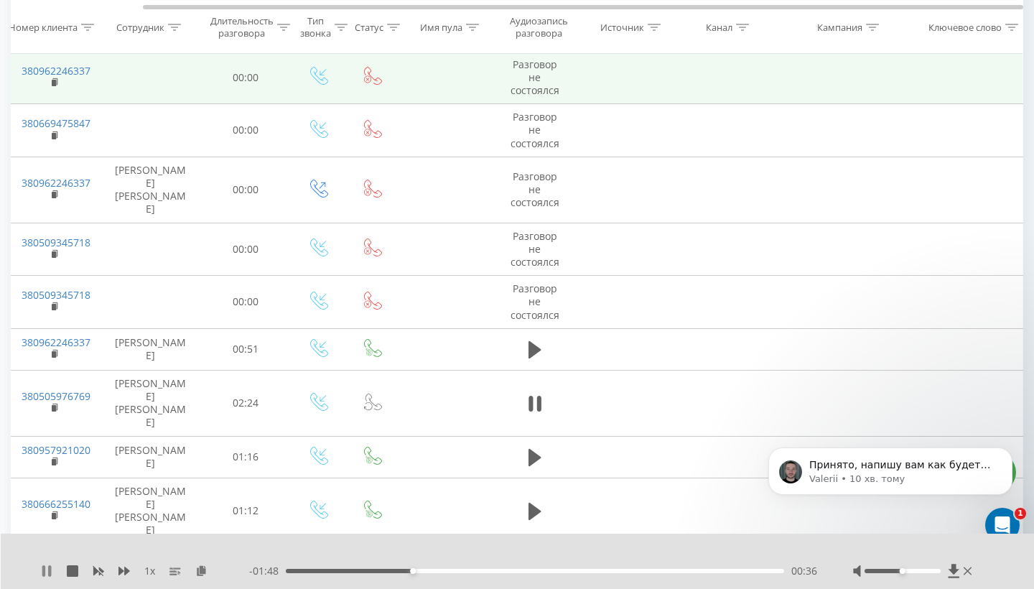
click at [45, 566] on icon at bounding box center [43, 570] width 3 height 11
click at [287, 566] on div "00:37" at bounding box center [535, 571] width 499 height 4
click at [42, 566] on div "1 x - 02:24 00:00 00:00" at bounding box center [518, 561] width 1034 height 55
click at [43, 566] on icon at bounding box center [46, 570] width 9 height 11
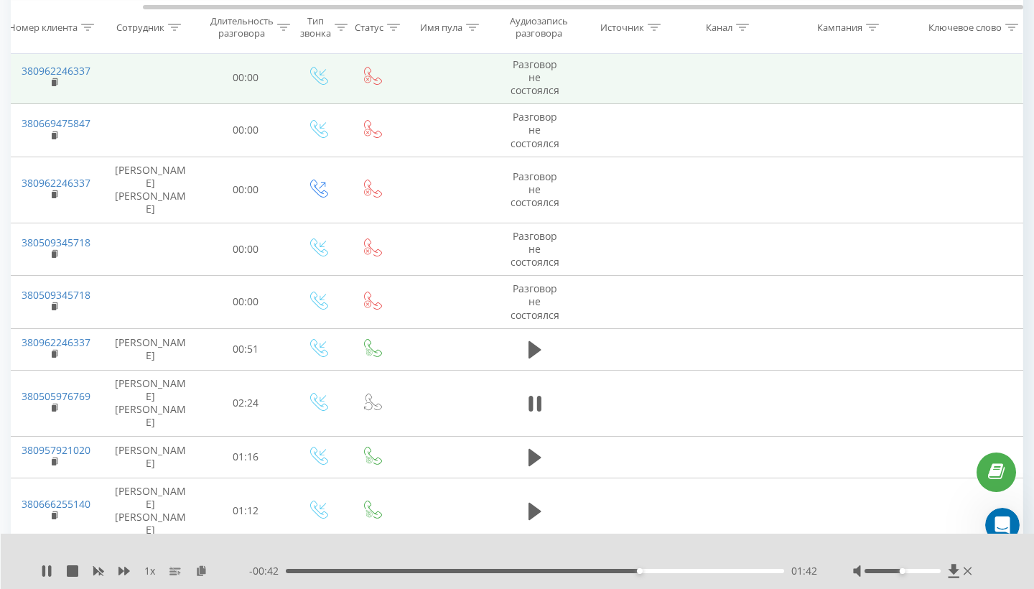
click at [292, 566] on div "01:42" at bounding box center [535, 571] width 499 height 4
click at [531, 393] on button at bounding box center [535, 404] width 22 height 22
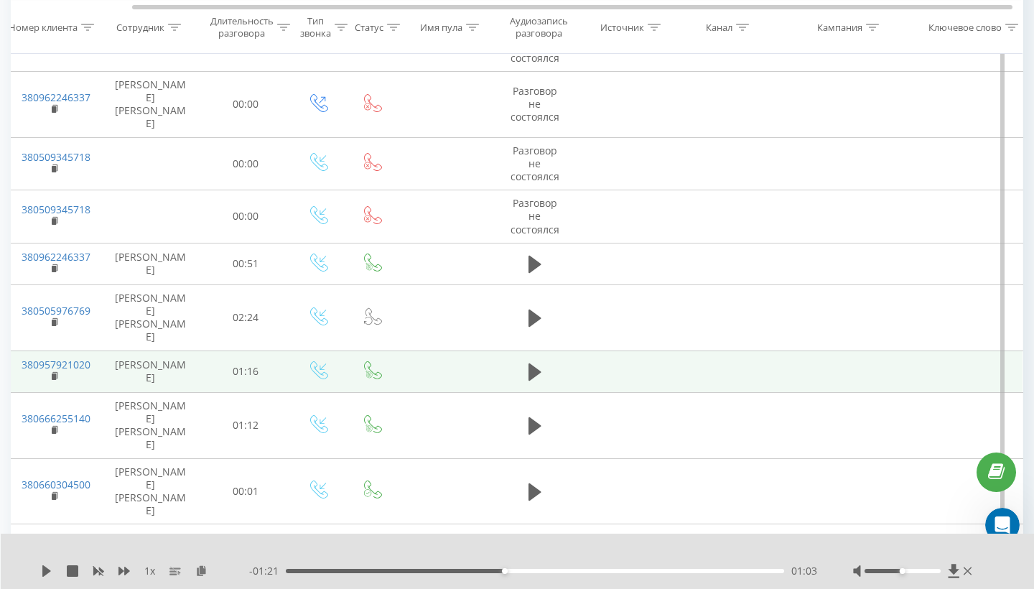
scroll to position [0, 134]
